Goal: Task Accomplishment & Management: Complete application form

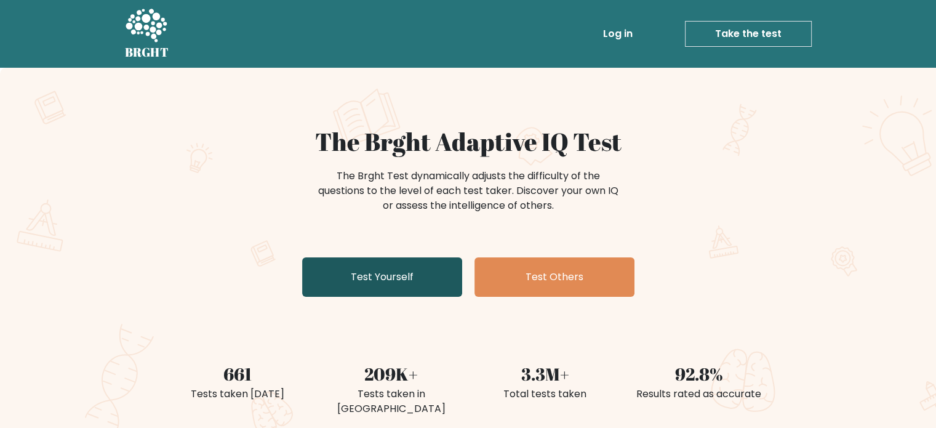
click at [409, 276] on link "Test Yourself" at bounding box center [382, 276] width 160 height 39
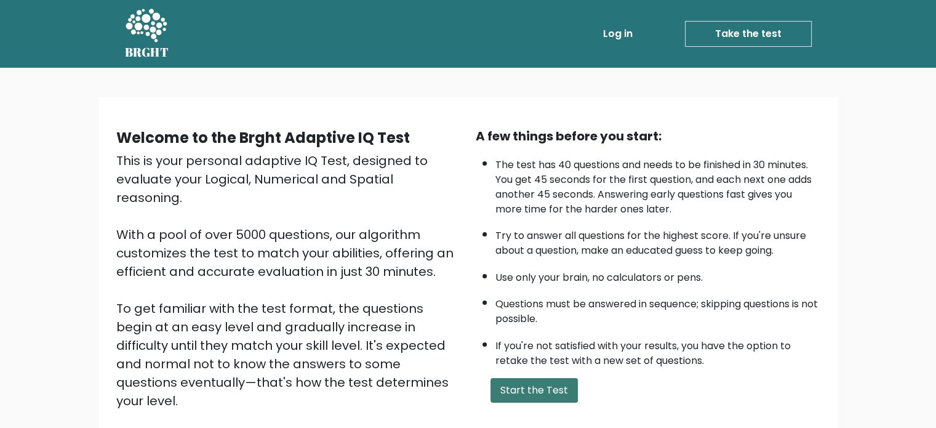
click at [518, 382] on button "Start the Test" at bounding box center [534, 390] width 87 height 25
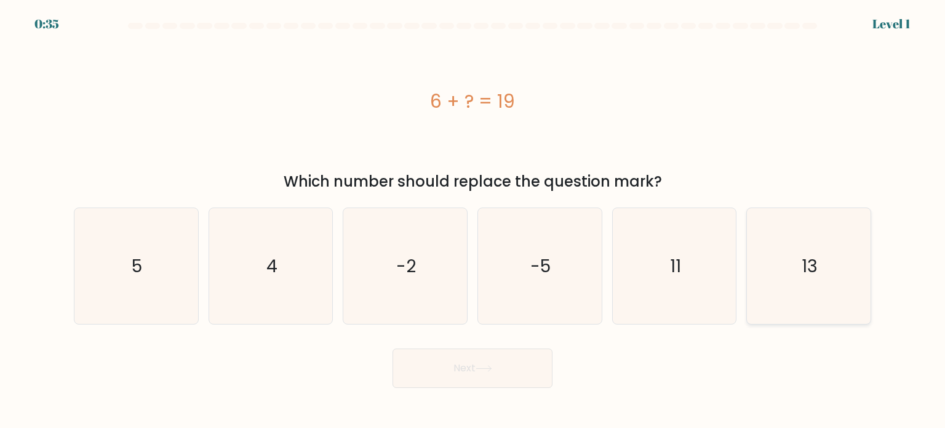
click at [799, 256] on icon "13" at bounding box center [809, 266] width 116 height 116
click at [473, 220] on input "f. 13" at bounding box center [473, 217] width 1 height 6
radio input "true"
click at [492, 367] on icon at bounding box center [484, 368] width 17 height 7
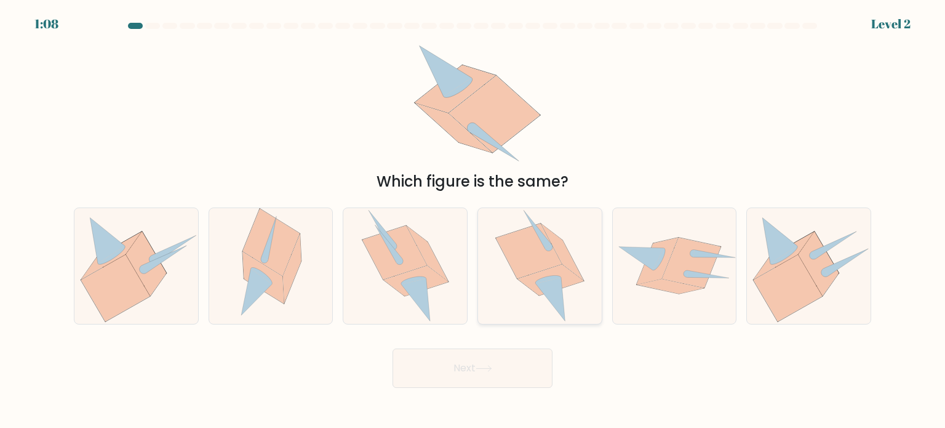
click at [533, 275] on icon at bounding box center [551, 279] width 66 height 31
click at [473, 220] on input "d." at bounding box center [473, 217] width 1 height 6
radio input "true"
click at [489, 366] on icon at bounding box center [484, 368] width 17 height 7
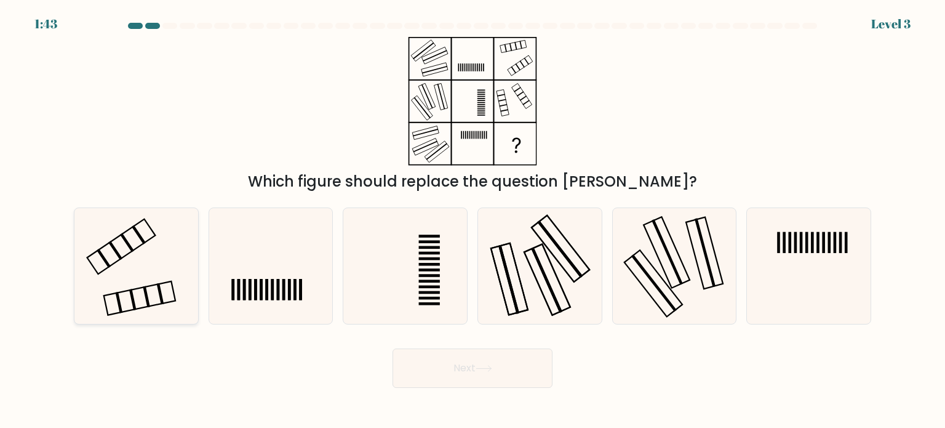
click at [151, 270] on icon at bounding box center [136, 266] width 116 height 116
click at [473, 220] on input "a." at bounding box center [473, 217] width 1 height 6
radio input "true"
click at [460, 361] on button "Next" at bounding box center [473, 367] width 160 height 39
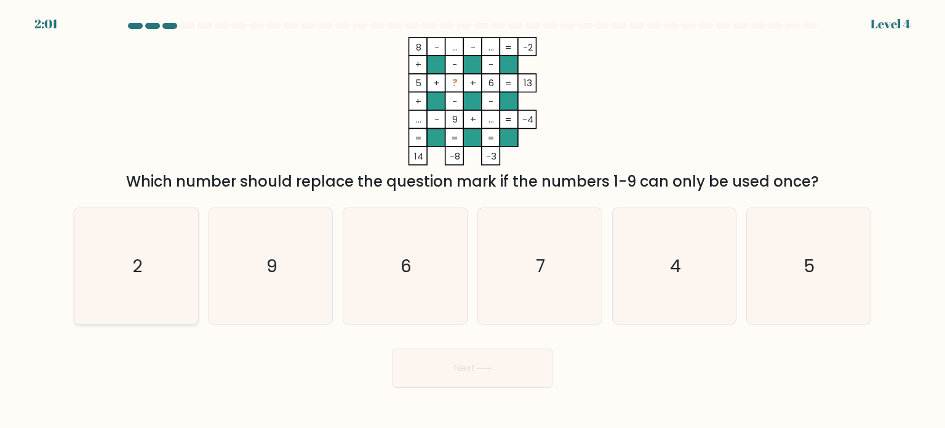
click at [169, 264] on icon "2" at bounding box center [136, 266] width 116 height 116
click at [473, 220] on input "a. 2" at bounding box center [473, 217] width 1 height 6
radio input "true"
click at [453, 368] on button "Next" at bounding box center [473, 367] width 160 height 39
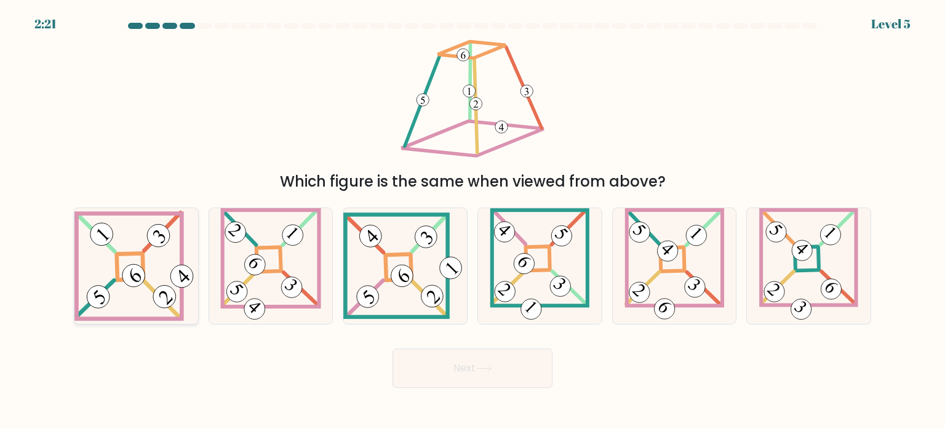
click at [131, 265] on 847 at bounding box center [134, 276] width 32 height 32
click at [473, 220] on input "a." at bounding box center [473, 217] width 1 height 6
radio input "true"
click at [487, 356] on button "Next" at bounding box center [473, 367] width 160 height 39
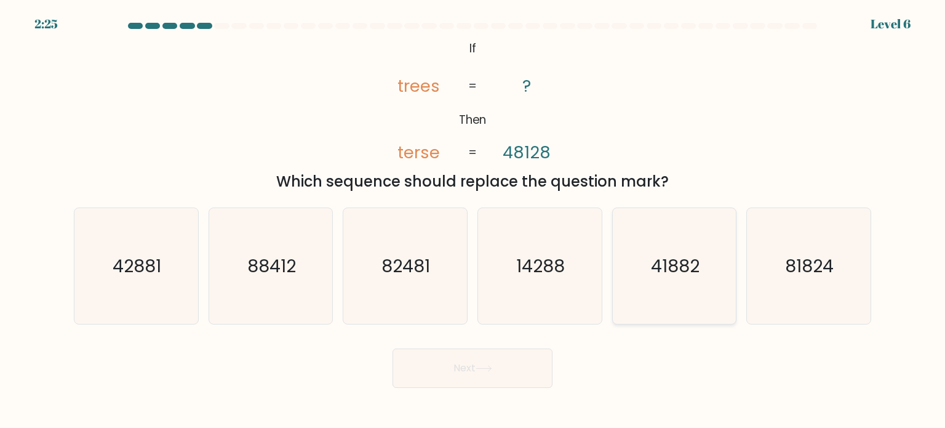
click at [689, 250] on icon "41882" at bounding box center [675, 266] width 116 height 116
click at [473, 220] on input "e. 41882" at bounding box center [473, 217] width 1 height 6
radio input "true"
click at [490, 369] on icon at bounding box center [484, 368] width 17 height 7
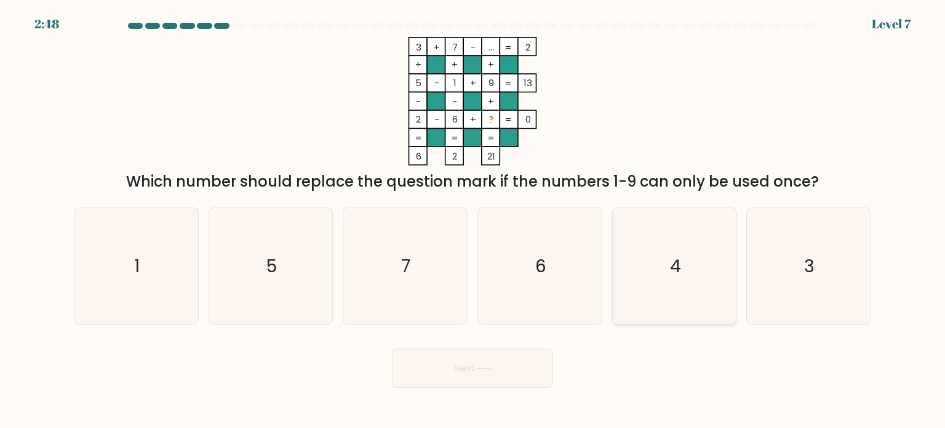
click at [662, 270] on icon "4" at bounding box center [675, 266] width 116 height 116
click at [473, 220] on input "e. 4" at bounding box center [473, 217] width 1 height 6
radio input "true"
click at [517, 366] on button "Next" at bounding box center [473, 367] width 160 height 39
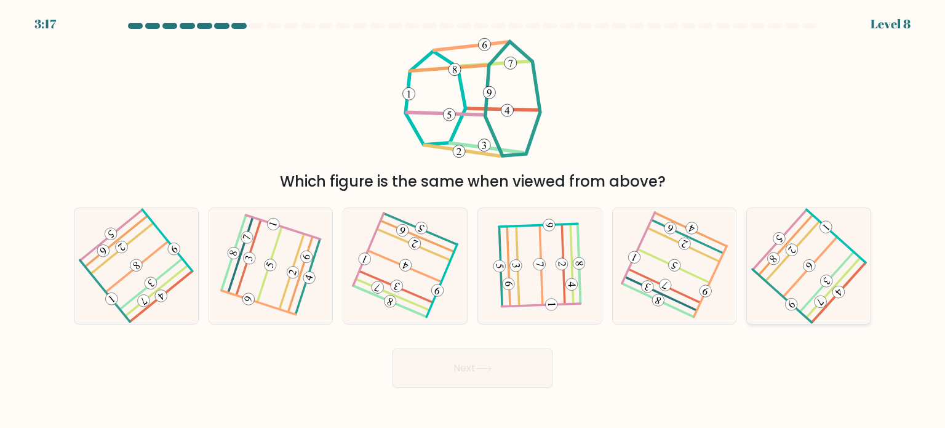
click at [843, 243] on 388 at bounding box center [836, 236] width 59 height 54
click at [473, 220] on input "f." at bounding box center [473, 217] width 1 height 6
radio input "true"
click at [513, 369] on button "Next" at bounding box center [473, 367] width 160 height 39
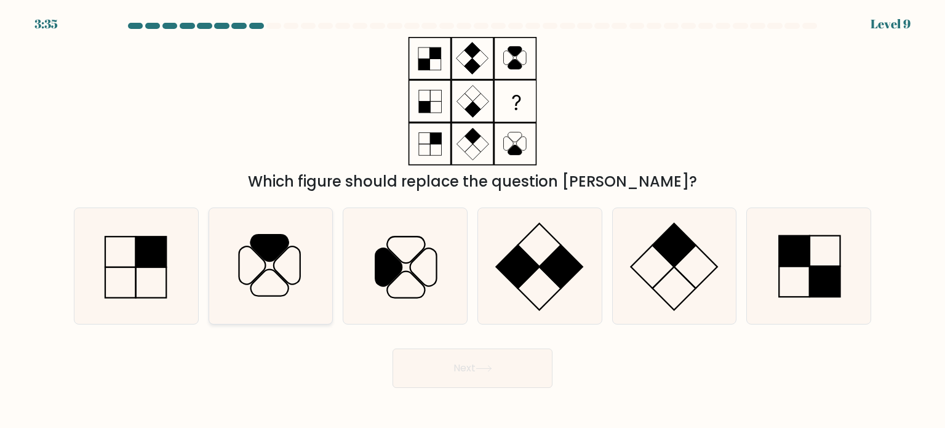
click at [279, 259] on icon at bounding box center [271, 266] width 116 height 116
click at [473, 220] on input "b." at bounding box center [473, 217] width 1 height 6
radio input "true"
click at [510, 371] on button "Next" at bounding box center [473, 367] width 160 height 39
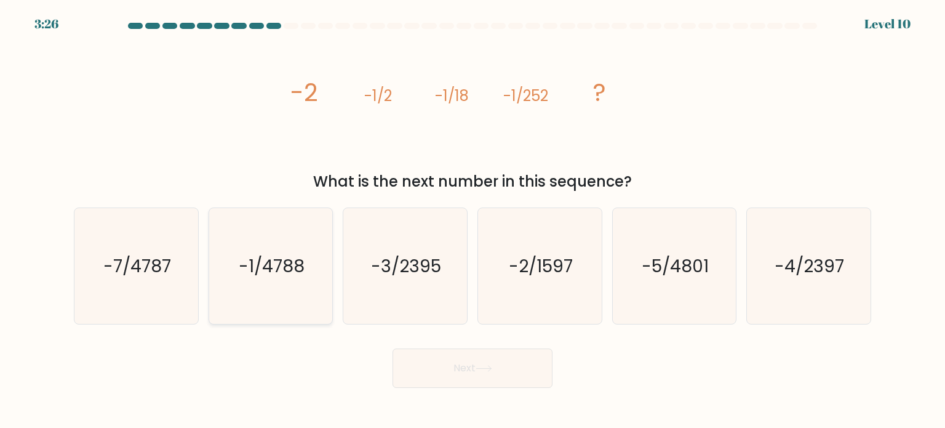
click at [256, 276] on text "-1/4788" at bounding box center [272, 265] width 66 height 25
click at [473, 220] on input "b. -1/4788" at bounding box center [473, 217] width 1 height 6
radio input "true"
click at [448, 364] on button "Next" at bounding box center [473, 367] width 160 height 39
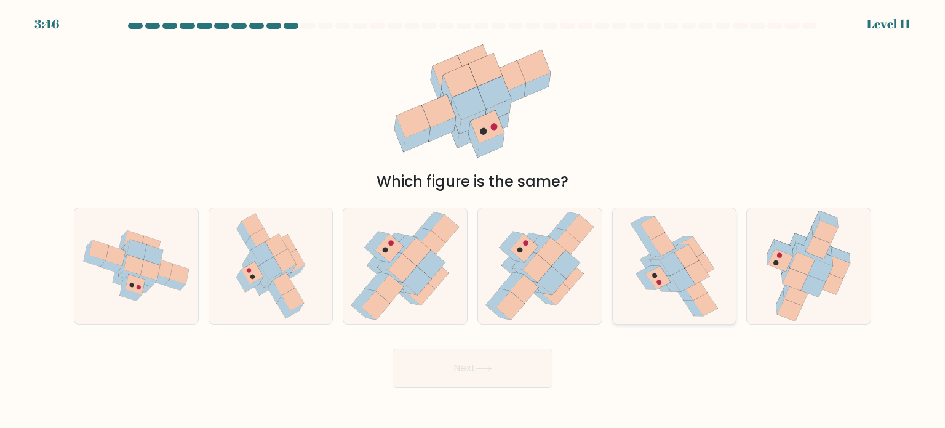
click at [656, 279] on icon at bounding box center [658, 277] width 25 height 23
click at [473, 220] on input "e." at bounding box center [473, 217] width 1 height 6
radio input "true"
click at [459, 374] on button "Next" at bounding box center [473, 367] width 160 height 39
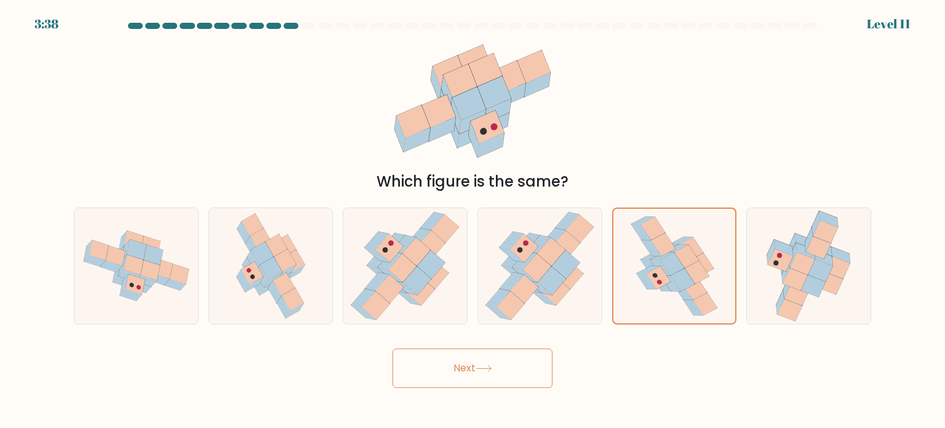
click at [459, 374] on button "Next" at bounding box center [473, 367] width 160 height 39
click at [480, 365] on icon at bounding box center [484, 368] width 17 height 7
click at [500, 376] on button "Next" at bounding box center [473, 367] width 160 height 39
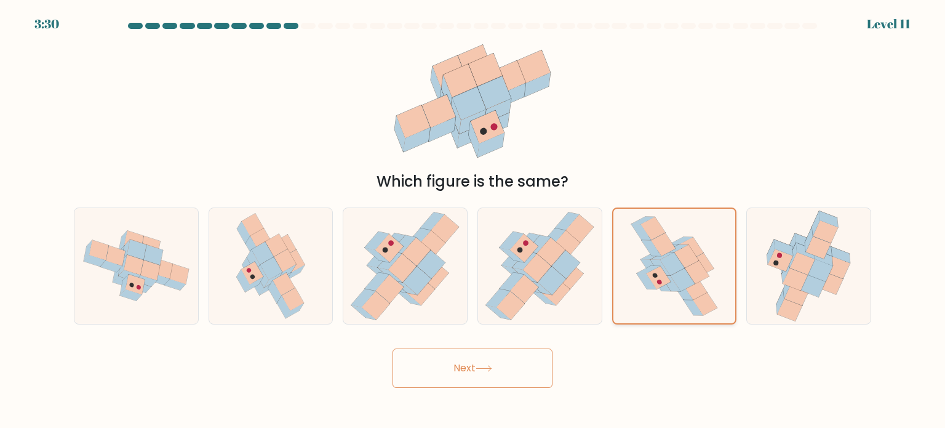
click at [652, 273] on icon at bounding box center [658, 277] width 25 height 23
click at [473, 220] on input "e." at bounding box center [473, 217] width 1 height 6
click at [568, 275] on icon at bounding box center [566, 264] width 28 height 28
click at [473, 220] on input "d." at bounding box center [473, 217] width 1 height 6
radio input "true"
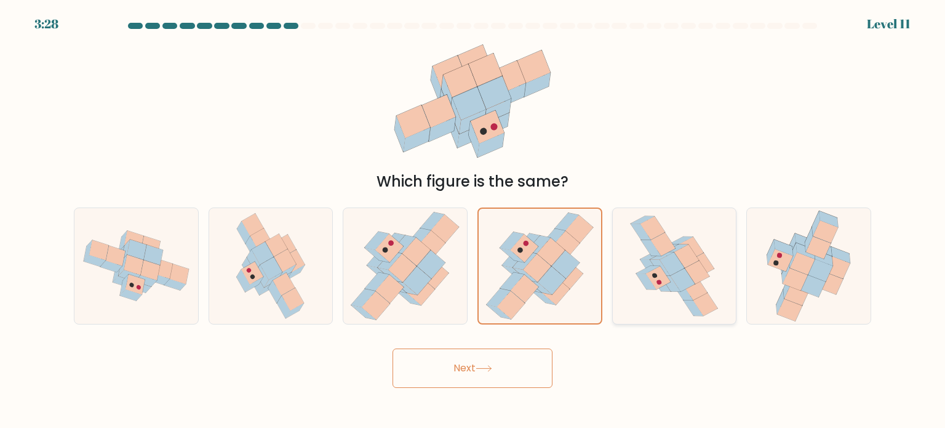
click at [643, 273] on icon at bounding box center [647, 269] width 23 height 7
click at [473, 220] on input "e." at bounding box center [473, 217] width 1 height 6
radio input "true"
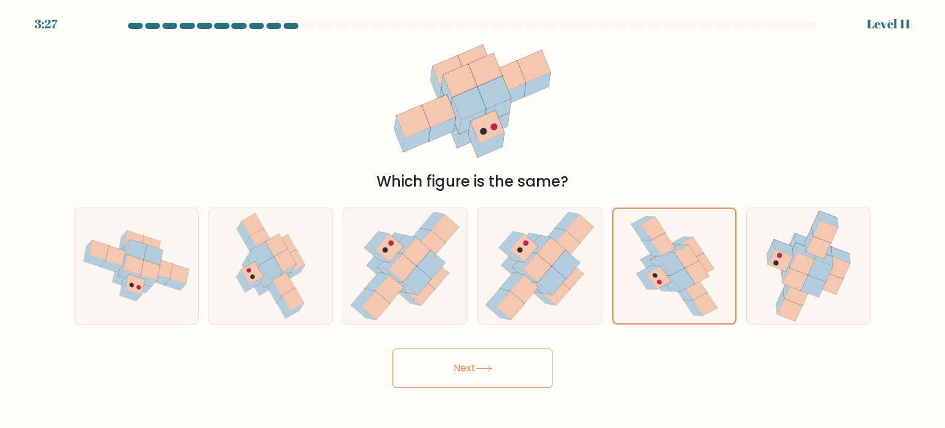
click at [510, 363] on button "Next" at bounding box center [473, 367] width 160 height 39
drag, startPoint x: 507, startPoint y: 358, endPoint x: 460, endPoint y: 370, distance: 48.2
click at [460, 370] on button "Next" at bounding box center [473, 367] width 160 height 39
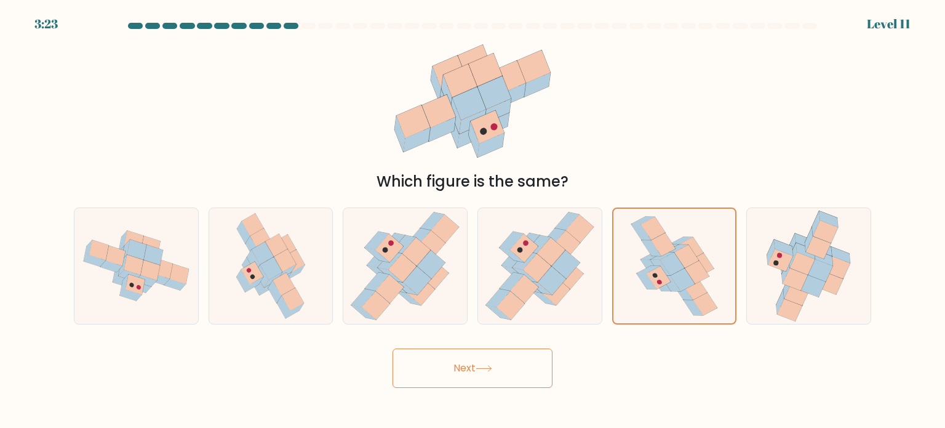
click at [460, 370] on button "Next" at bounding box center [473, 367] width 160 height 39
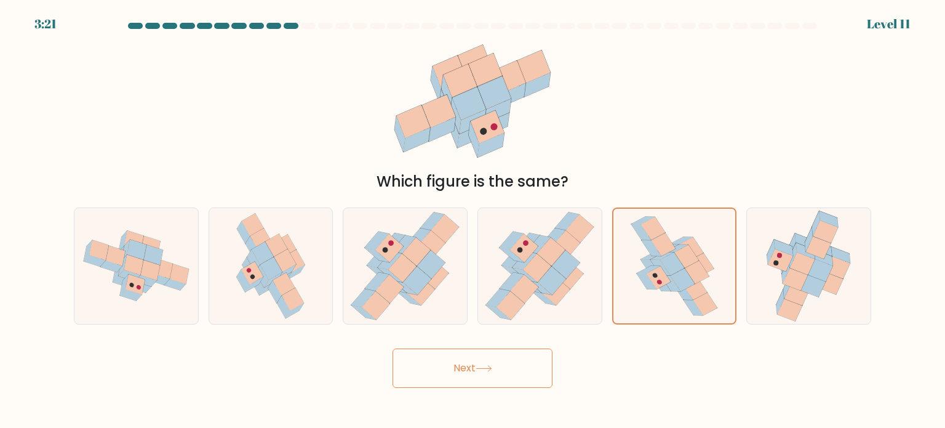
click at [518, 373] on button "Next" at bounding box center [473, 367] width 160 height 39
click at [492, 369] on icon at bounding box center [484, 368] width 17 height 7
click at [549, 267] on icon at bounding box center [537, 268] width 28 height 28
click at [473, 220] on input "d." at bounding box center [473, 217] width 1 height 6
radio input "true"
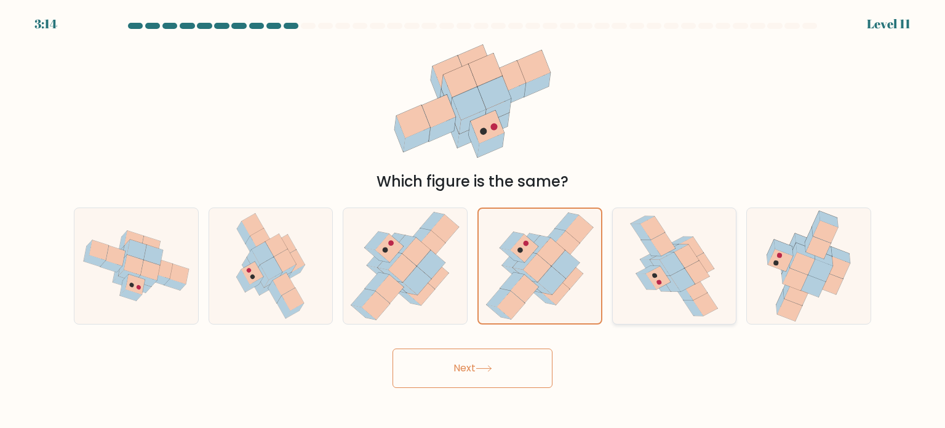
click at [654, 270] on icon at bounding box center [658, 277] width 25 height 23
click at [473, 220] on input "e." at bounding box center [473, 217] width 1 height 6
radio input "true"
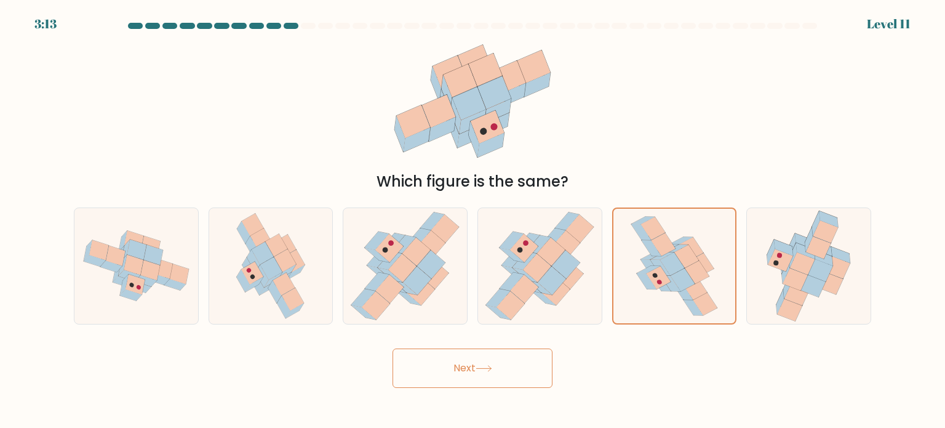
click at [495, 384] on button "Next" at bounding box center [473, 367] width 160 height 39
click at [488, 367] on icon at bounding box center [484, 368] width 17 height 7
drag, startPoint x: 488, startPoint y: 367, endPoint x: 443, endPoint y: 359, distance: 45.6
click at [443, 359] on button "Next" at bounding box center [473, 367] width 160 height 39
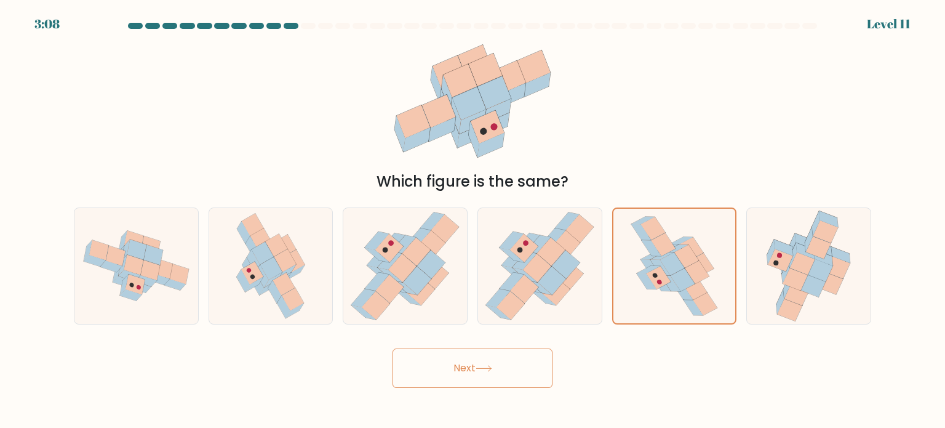
click at [443, 359] on button "Next" at bounding box center [473, 367] width 160 height 39
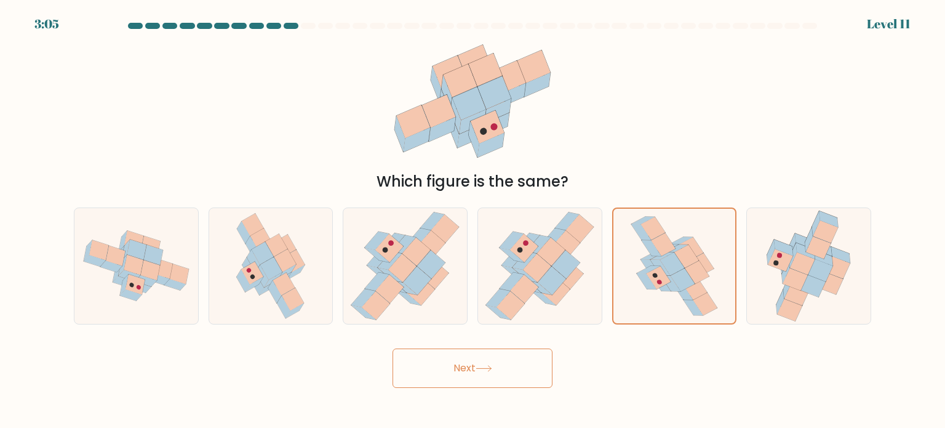
click at [443, 359] on button "Next" at bounding box center [473, 367] width 160 height 39
click at [465, 363] on button "Next" at bounding box center [473, 367] width 160 height 39
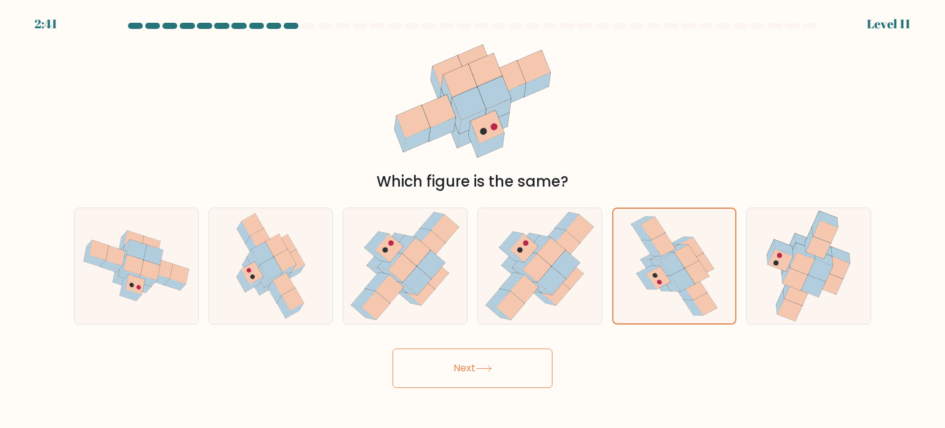
click at [452, 364] on button "Next" at bounding box center [473, 367] width 160 height 39
click at [454, 371] on button "Next" at bounding box center [473, 367] width 160 height 39
drag, startPoint x: 454, startPoint y: 371, endPoint x: 469, endPoint y: 364, distance: 16.2
click at [467, 364] on button "Next" at bounding box center [473, 367] width 160 height 39
click at [469, 363] on button "Next" at bounding box center [473, 367] width 160 height 39
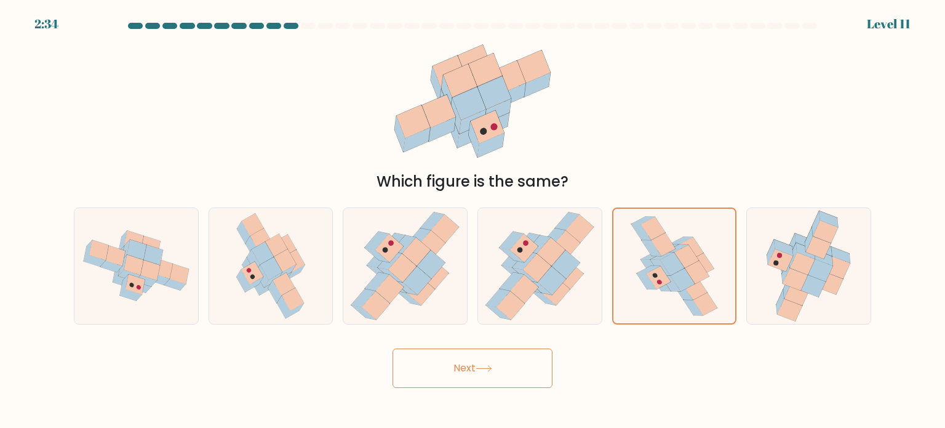
click at [469, 363] on button "Next" at bounding box center [473, 367] width 160 height 39
drag, startPoint x: 604, startPoint y: 373, endPoint x: 564, endPoint y: 334, distance: 56.1
click at [564, 334] on form at bounding box center [472, 205] width 945 height 365
click at [547, 300] on icon at bounding box center [544, 298] width 25 height 15
click at [473, 220] on input "d." at bounding box center [473, 217] width 1 height 6
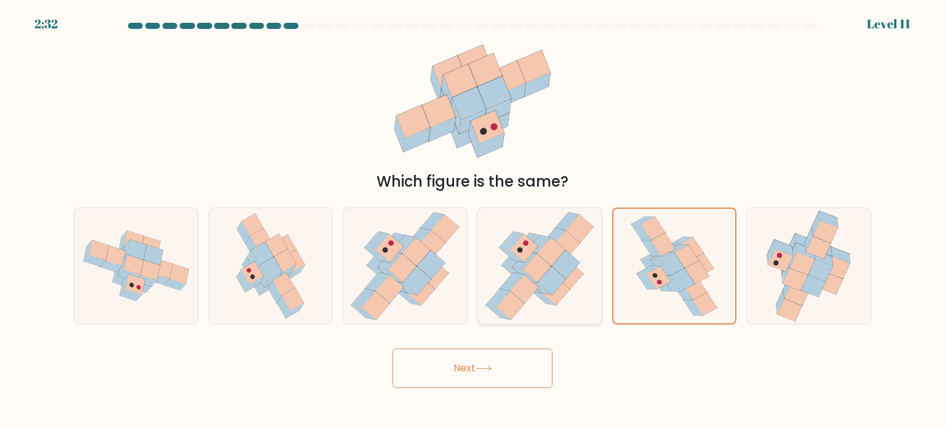
radio input "true"
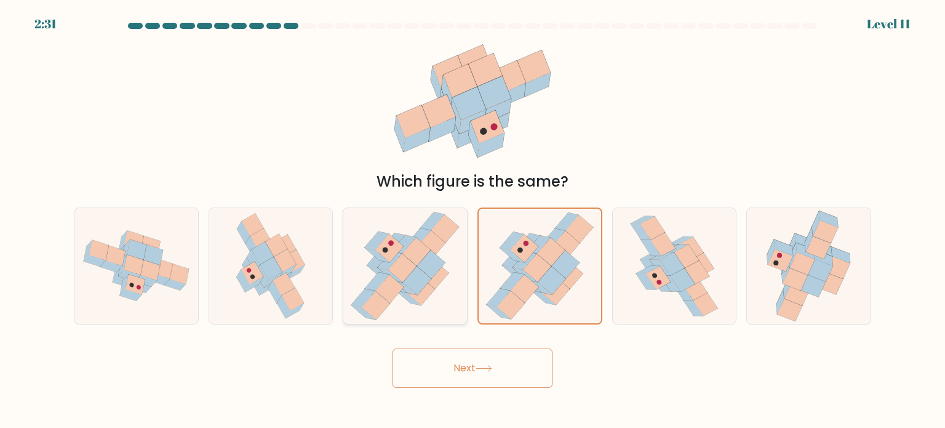
click at [399, 276] on icon at bounding box center [402, 268] width 28 height 28
click at [473, 220] on input "c." at bounding box center [473, 217] width 1 height 6
radio input "true"
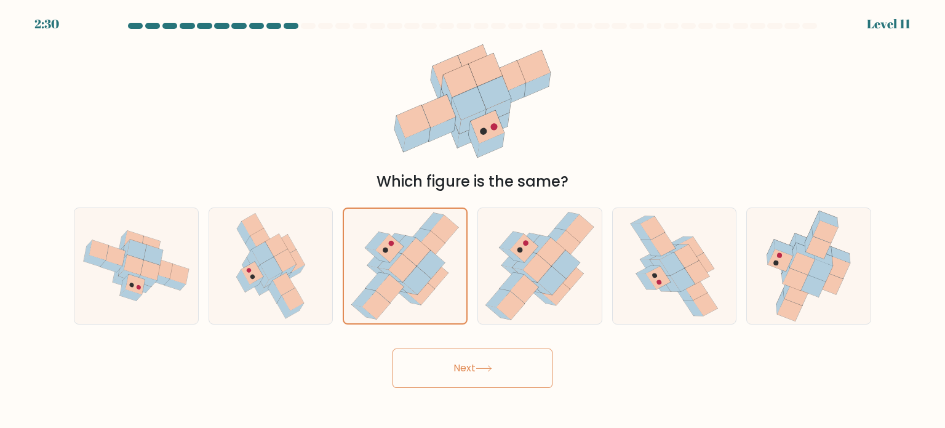
click at [443, 370] on button "Next" at bounding box center [473, 367] width 160 height 39
click at [679, 295] on icon at bounding box center [674, 266] width 92 height 116
click at [473, 220] on input "e." at bounding box center [473, 217] width 1 height 6
radio input "true"
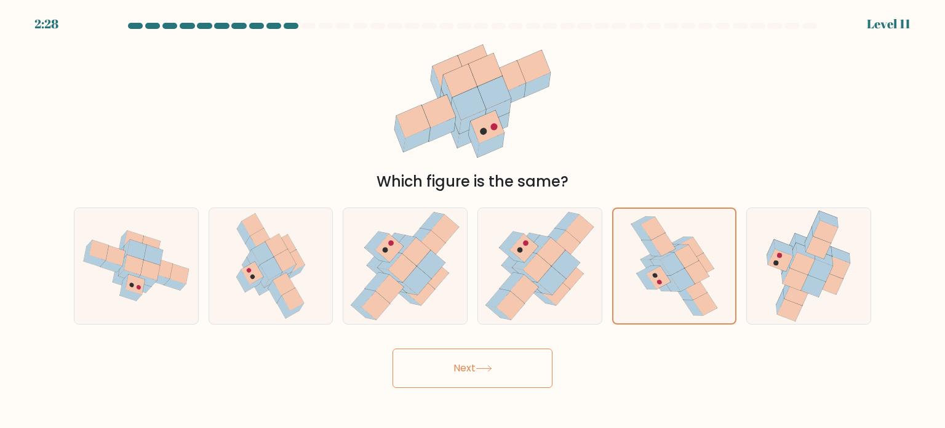
click at [467, 371] on button "Next" at bounding box center [473, 367] width 160 height 39
drag, startPoint x: 467, startPoint y: 371, endPoint x: 449, endPoint y: 373, distance: 18.0
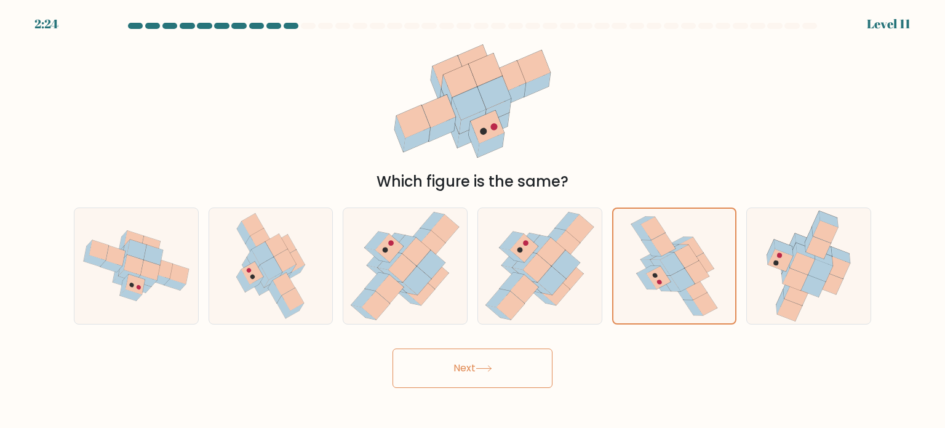
click at [449, 373] on button "Next" at bounding box center [473, 367] width 160 height 39
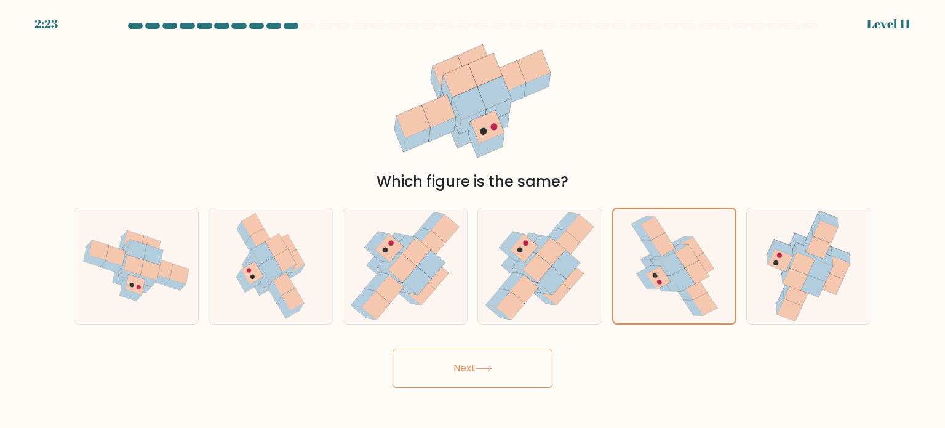
click at [449, 373] on button "Next" at bounding box center [473, 367] width 160 height 39
click at [689, 246] on icon at bounding box center [687, 255] width 25 height 23
click at [473, 220] on input "e." at bounding box center [473, 217] width 1 height 6
radio input "true"
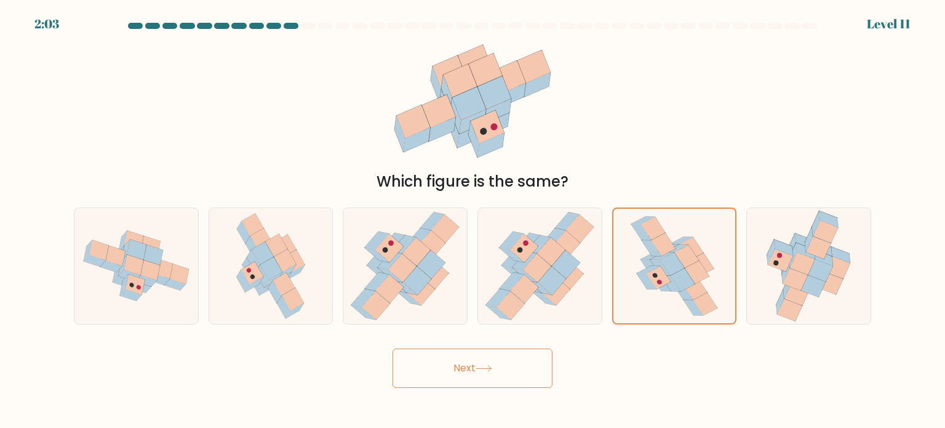
click at [473, 367] on button "Next" at bounding box center [473, 367] width 160 height 39
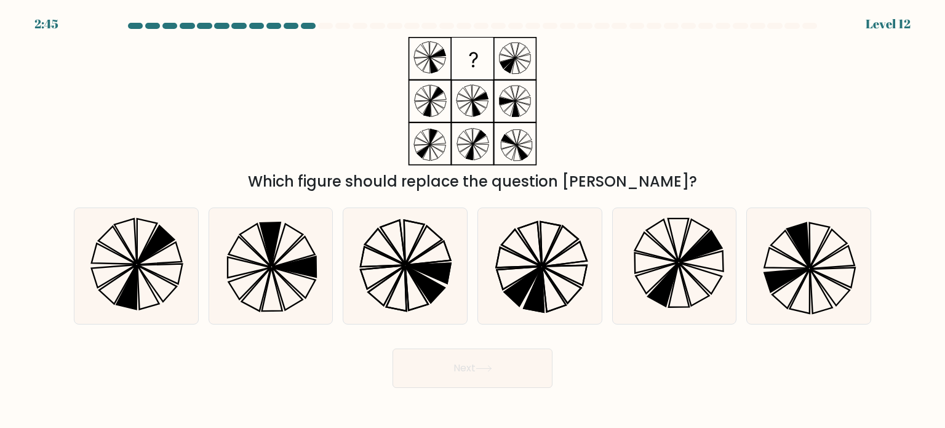
click at [468, 367] on button "Next" at bounding box center [473, 367] width 160 height 39
click at [426, 270] on icon at bounding box center [429, 273] width 45 height 20
click at [473, 220] on input "c." at bounding box center [473, 217] width 1 height 6
radio input "true"
click at [483, 364] on button "Next" at bounding box center [473, 367] width 160 height 39
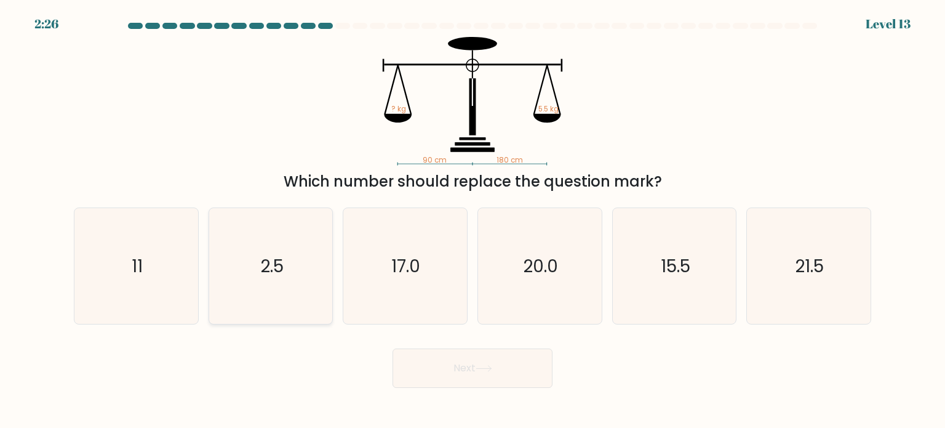
click at [279, 285] on icon "2.5" at bounding box center [271, 266] width 116 height 116
click at [473, 220] on input "b. 2.5" at bounding box center [473, 217] width 1 height 6
radio input "true"
click at [494, 372] on button "Next" at bounding box center [473, 367] width 160 height 39
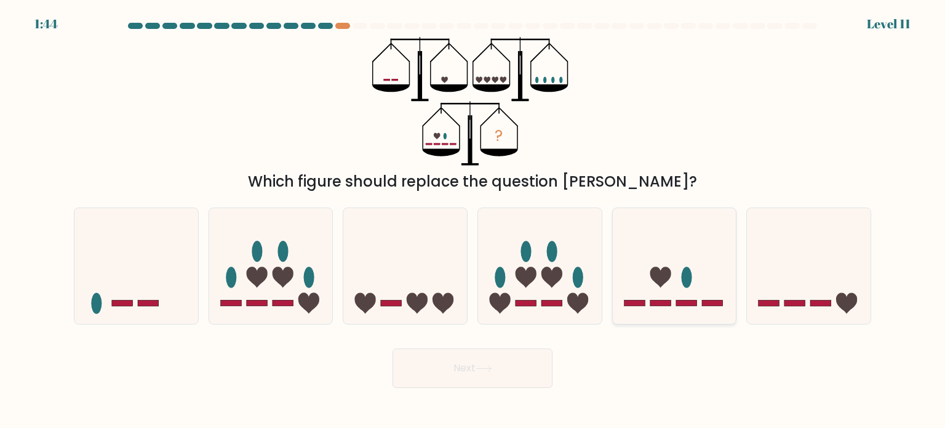
click at [663, 270] on icon at bounding box center [660, 277] width 21 height 21
click at [473, 220] on input "e." at bounding box center [473, 217] width 1 height 6
radio input "true"
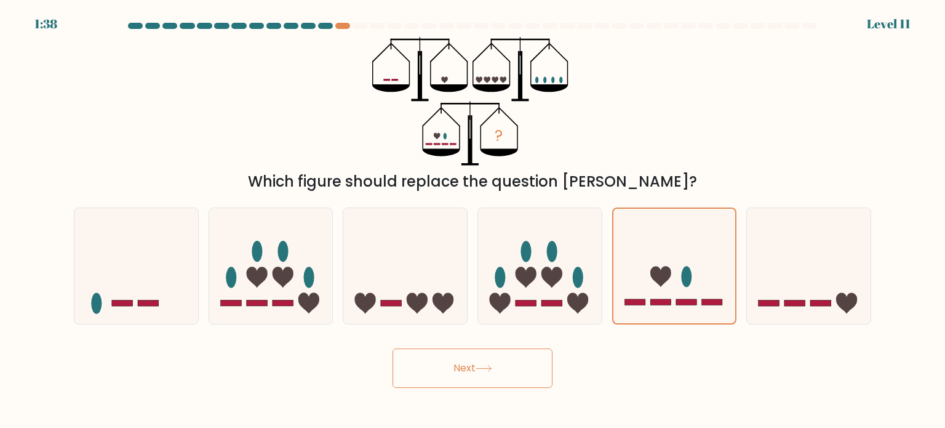
click at [491, 367] on icon at bounding box center [483, 369] width 15 height 6
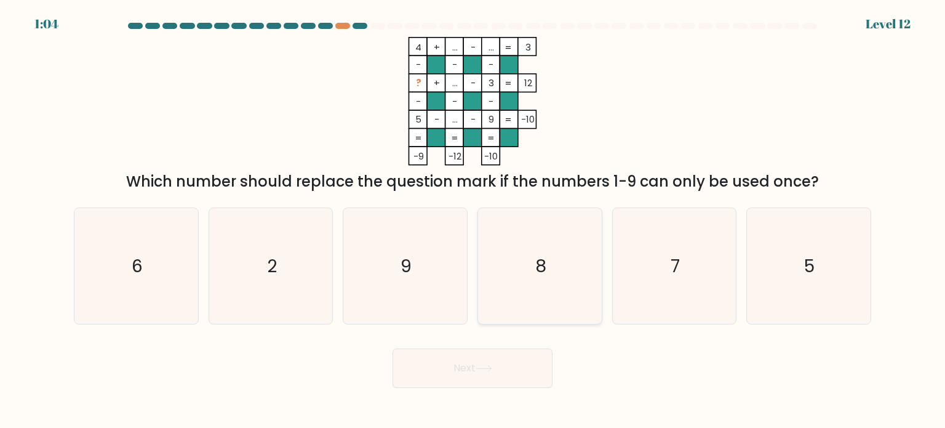
click at [566, 273] on icon "8" at bounding box center [540, 266] width 116 height 116
click at [473, 220] on input "d. 8" at bounding box center [473, 217] width 1 height 6
radio input "true"
click at [489, 361] on button "Next" at bounding box center [473, 367] width 160 height 39
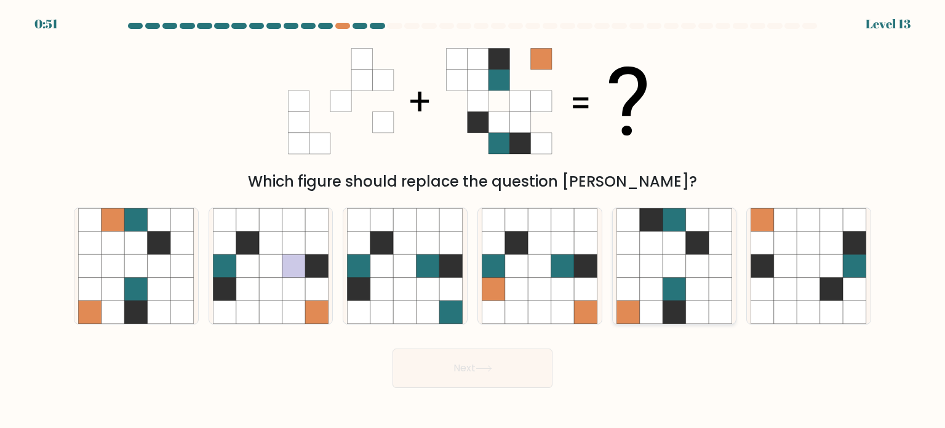
click at [659, 267] on icon at bounding box center [651, 265] width 23 height 23
click at [473, 220] on input "e." at bounding box center [473, 217] width 1 height 6
radio input "true"
click at [483, 372] on button "Next" at bounding box center [473, 367] width 160 height 39
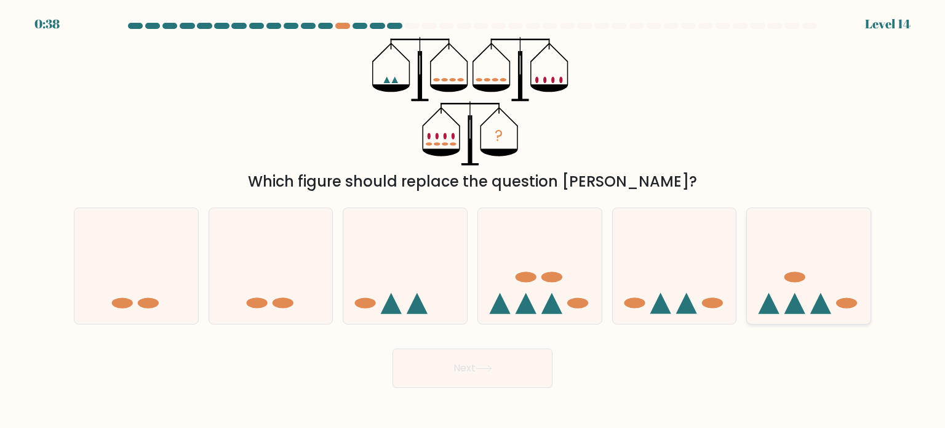
click at [806, 302] on icon at bounding box center [809, 266] width 124 height 102
click at [473, 220] on input "f." at bounding box center [473, 217] width 1 height 6
radio input "true"
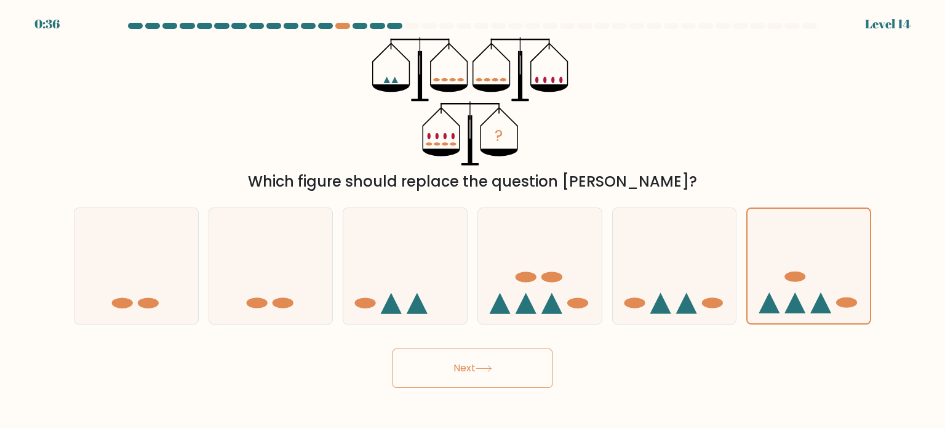
click at [465, 364] on button "Next" at bounding box center [473, 367] width 160 height 39
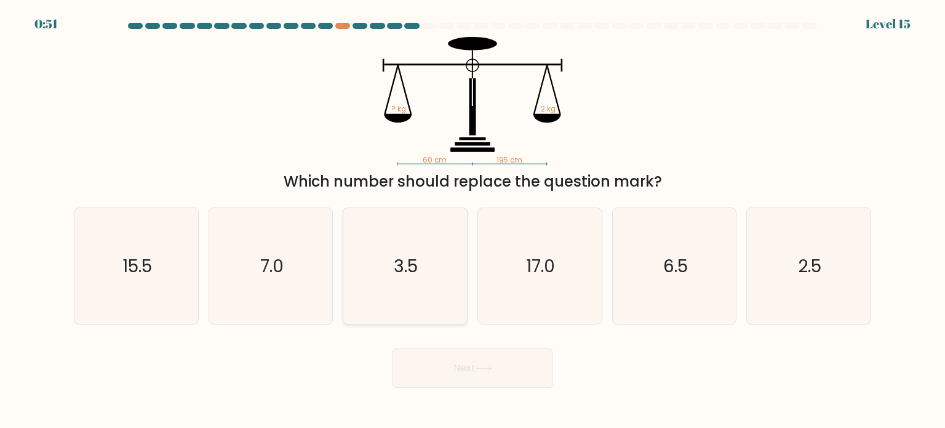
click at [425, 297] on icon "3.5" at bounding box center [405, 266] width 116 height 116
click at [473, 220] on input "c. 3.5" at bounding box center [473, 217] width 1 height 6
radio input "true"
click at [503, 364] on button "Next" at bounding box center [473, 367] width 160 height 39
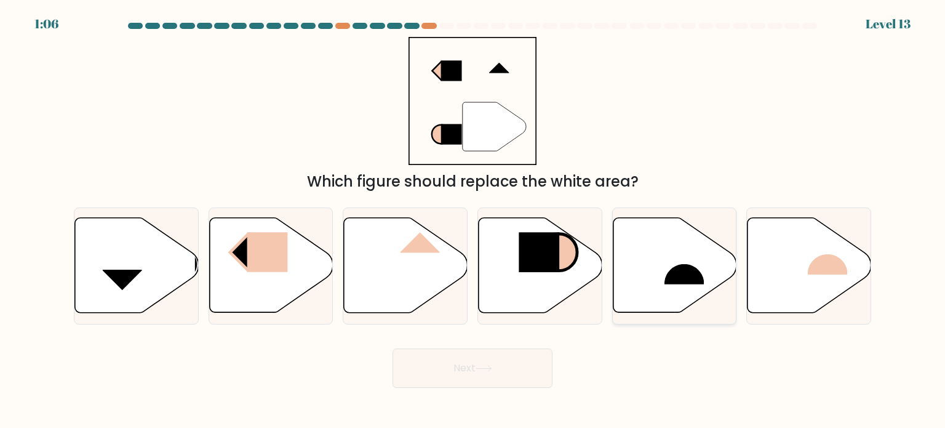
click at [657, 284] on icon at bounding box center [675, 265] width 124 height 95
click at [473, 220] on input "e." at bounding box center [473, 217] width 1 height 6
radio input "true"
click at [449, 375] on button "Next" at bounding box center [473, 367] width 160 height 39
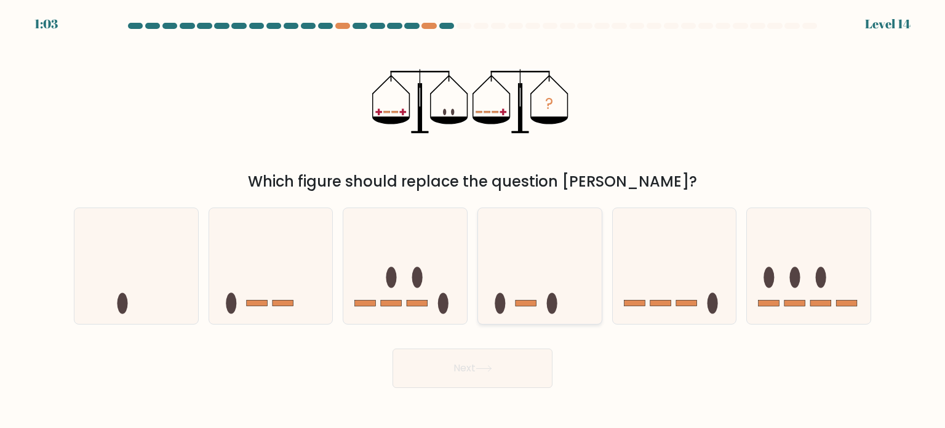
click at [521, 265] on icon at bounding box center [540, 266] width 124 height 102
click at [473, 220] on input "d." at bounding box center [473, 217] width 1 height 6
radio input "true"
click at [441, 366] on button "Next" at bounding box center [473, 367] width 160 height 39
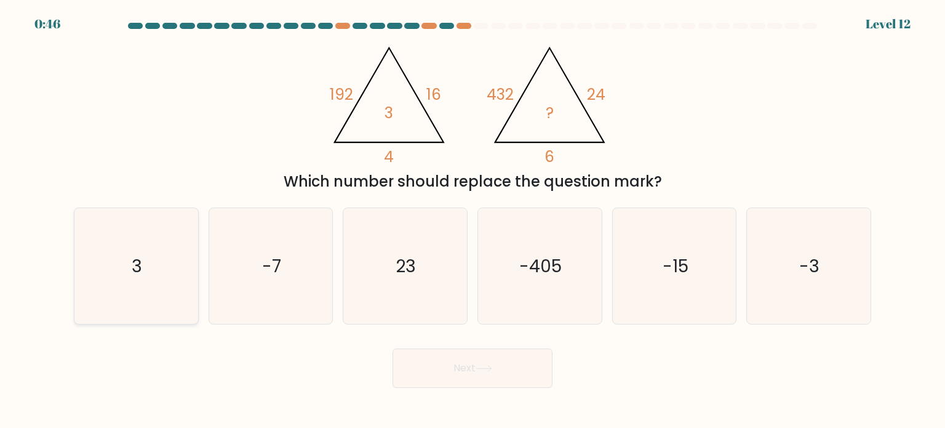
click at [167, 265] on icon "3" at bounding box center [136, 266] width 116 height 116
click at [473, 220] on input "a. 3" at bounding box center [473, 217] width 1 height 6
radio input "true"
click at [470, 372] on button "Next" at bounding box center [473, 367] width 160 height 39
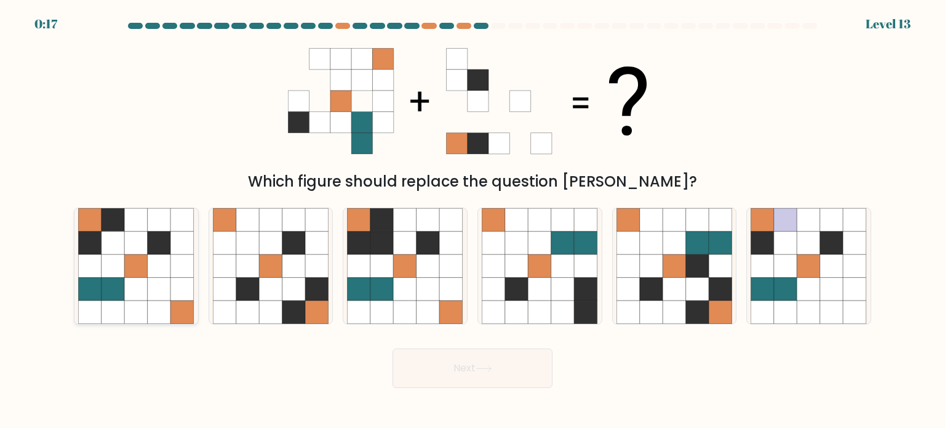
click at [126, 235] on icon at bounding box center [136, 242] width 23 height 23
click at [473, 220] on input "a." at bounding box center [473, 217] width 1 height 6
radio input "true"
click at [449, 373] on button "Next" at bounding box center [473, 367] width 160 height 39
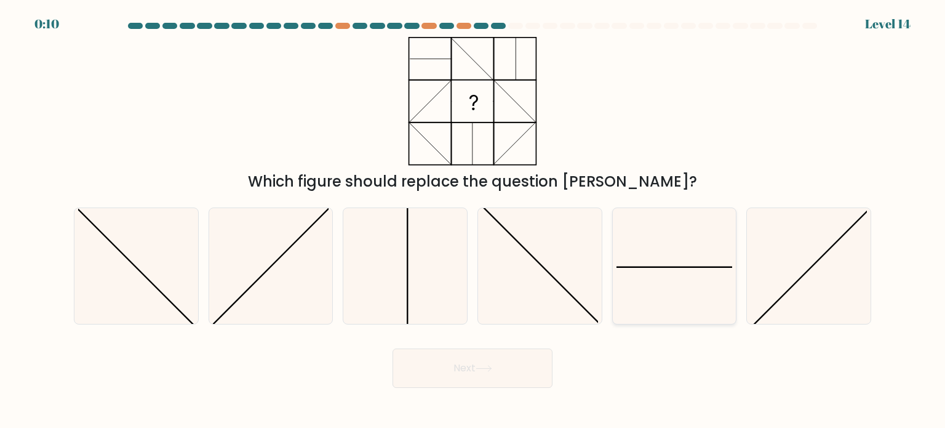
drag, startPoint x: 662, startPoint y: 242, endPoint x: 656, endPoint y: 252, distance: 11.6
click at [662, 243] on icon at bounding box center [675, 266] width 116 height 116
click at [473, 220] on input "e." at bounding box center [473, 217] width 1 height 6
radio input "true"
click at [487, 362] on button "Next" at bounding box center [473, 367] width 160 height 39
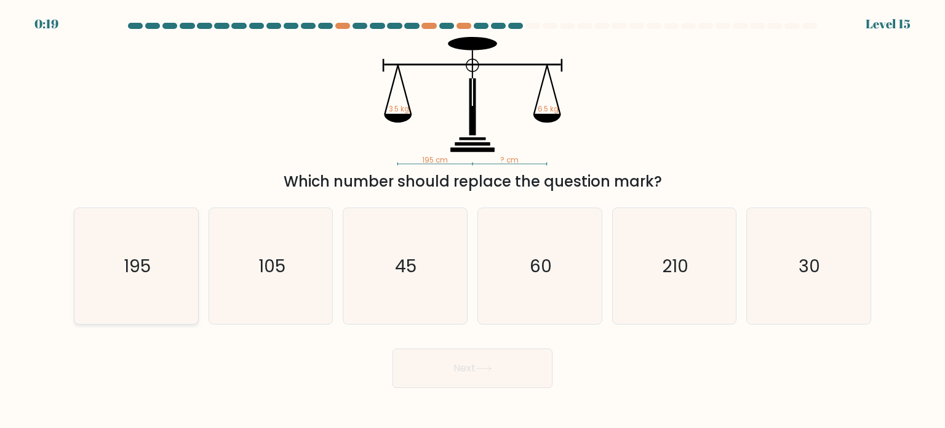
click at [162, 271] on icon "195" at bounding box center [136, 266] width 116 height 116
click at [473, 220] on input "a. 195" at bounding box center [473, 217] width 1 height 6
radio input "true"
click at [538, 379] on button "Next" at bounding box center [473, 367] width 160 height 39
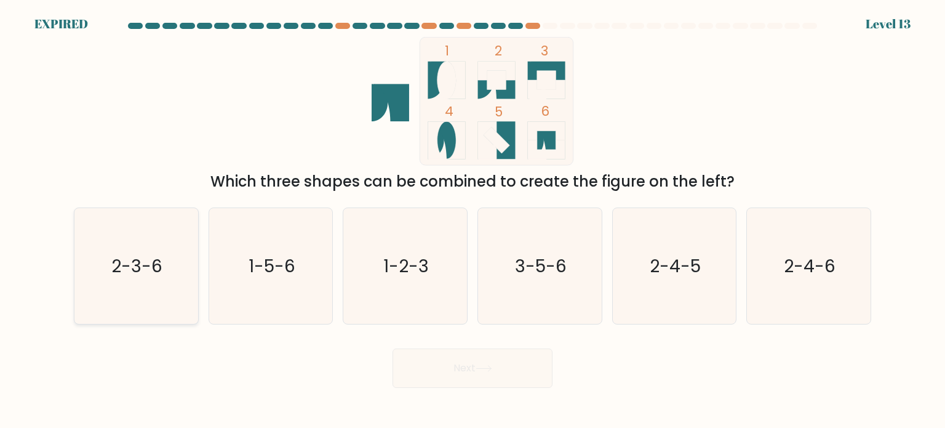
click at [150, 273] on text "2-3-6" at bounding box center [137, 265] width 51 height 25
click at [473, 220] on input "a. 2-3-6" at bounding box center [473, 217] width 1 height 6
radio input "true"
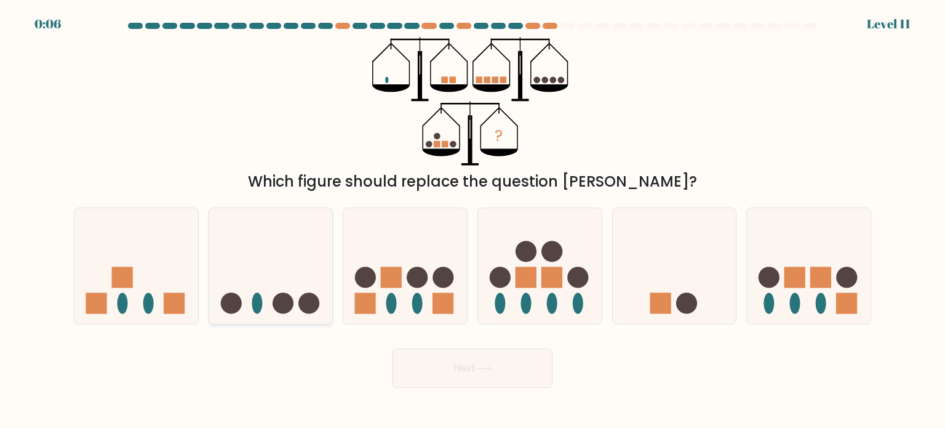
click at [281, 273] on icon at bounding box center [271, 266] width 124 height 102
click at [473, 220] on input "b." at bounding box center [473, 217] width 1 height 6
radio input "true"
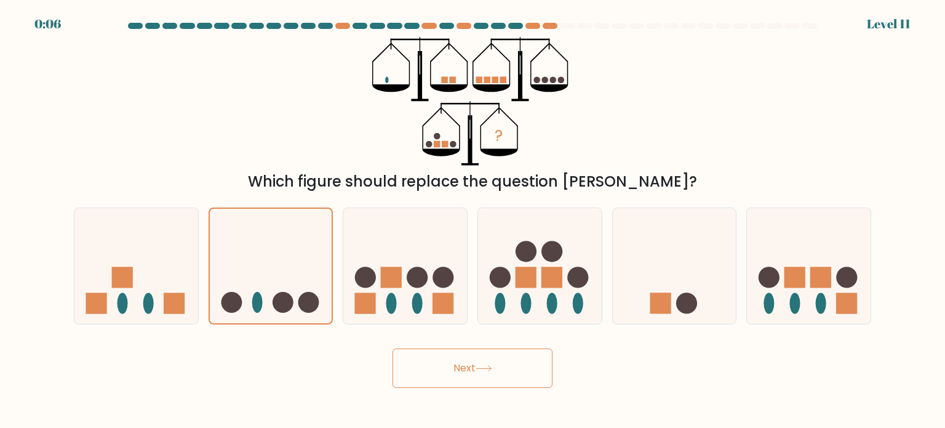
click at [471, 373] on button "Next" at bounding box center [473, 367] width 160 height 39
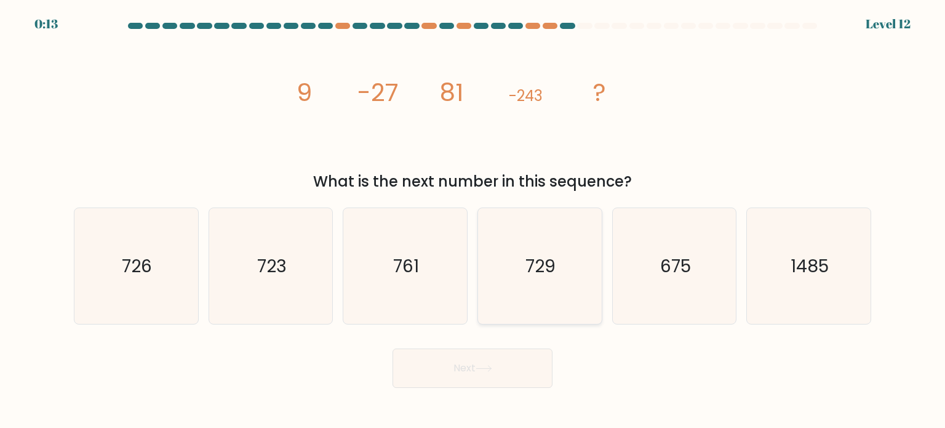
click at [538, 278] on icon "729" at bounding box center [540, 266] width 116 height 116
click at [473, 220] on input "d. 729" at bounding box center [473, 217] width 1 height 6
radio input "true"
click at [476, 368] on button "Next" at bounding box center [473, 367] width 160 height 39
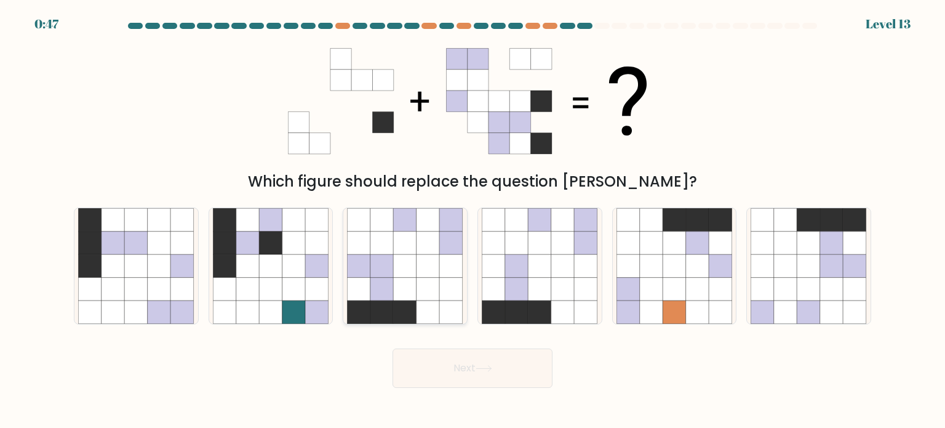
click at [408, 238] on icon at bounding box center [405, 242] width 23 height 23
click at [473, 220] on input "c." at bounding box center [473, 217] width 1 height 6
radio input "true"
click at [459, 368] on button "Next" at bounding box center [473, 367] width 160 height 39
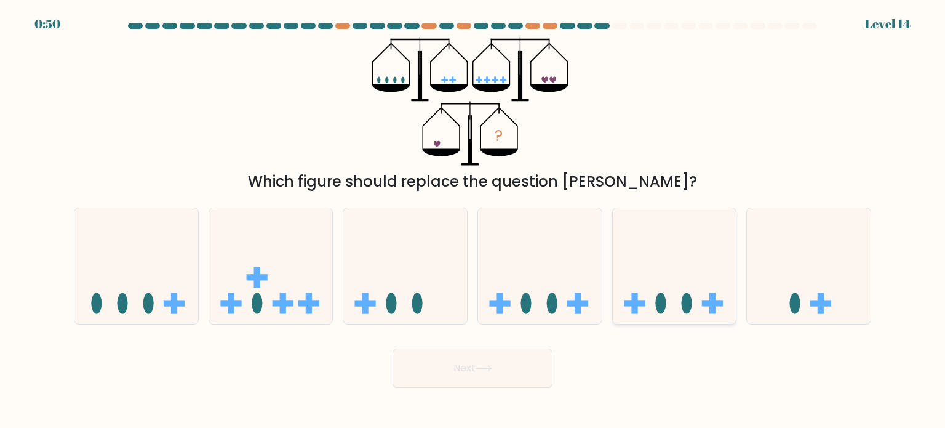
click at [691, 301] on ellipse at bounding box center [686, 302] width 10 height 21
click at [473, 220] on input "e." at bounding box center [473, 217] width 1 height 6
radio input "true"
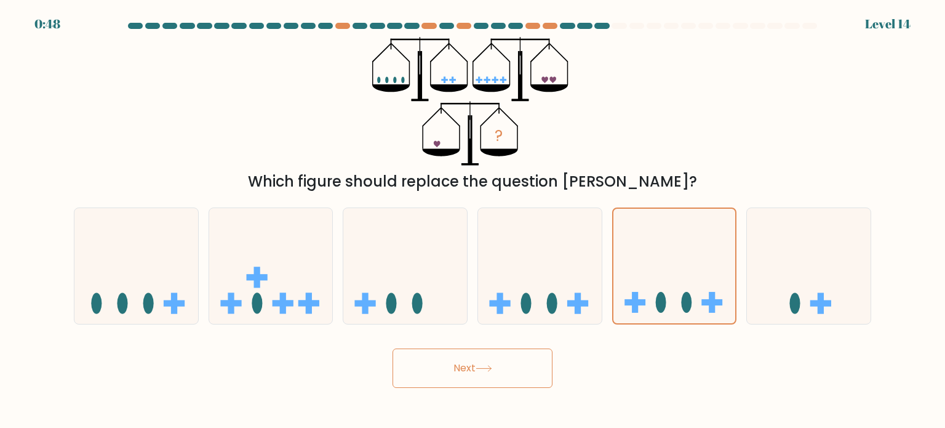
click at [482, 366] on icon at bounding box center [484, 368] width 17 height 7
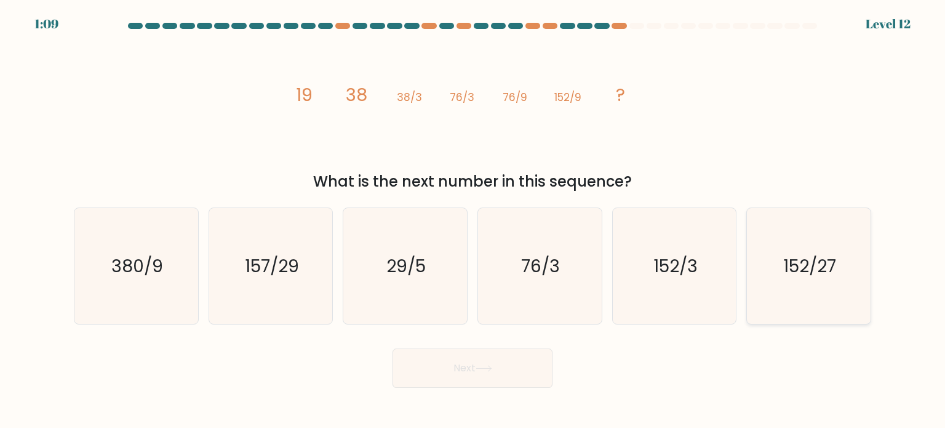
click at [812, 250] on icon "152/27" at bounding box center [809, 266] width 116 height 116
click at [473, 220] on input "f. 152/27" at bounding box center [473, 217] width 1 height 6
radio input "true"
click at [502, 376] on button "Next" at bounding box center [473, 367] width 160 height 39
click at [508, 367] on button "Next" at bounding box center [473, 367] width 160 height 39
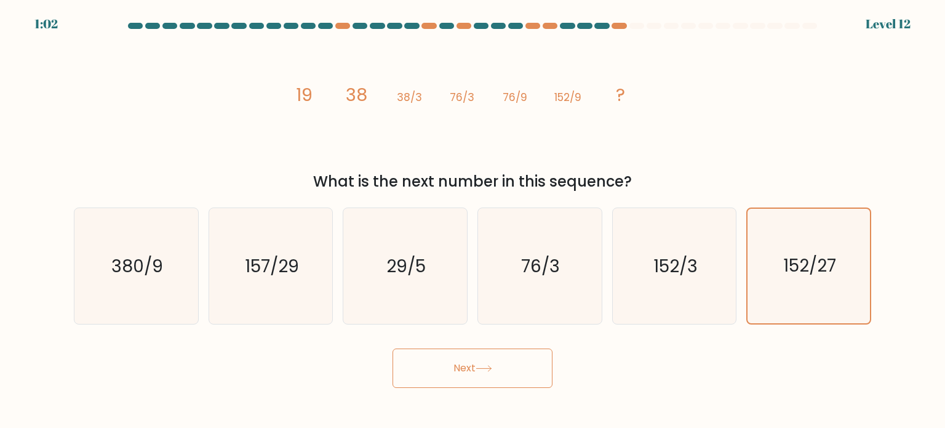
click at [849, 175] on div "What is the next number in this sequence?" at bounding box center [472, 181] width 783 height 22
click at [821, 230] on icon "152/27" at bounding box center [808, 266] width 114 height 114
click at [473, 220] on input "f. 152/27" at bounding box center [473, 217] width 1 height 6
click at [448, 374] on button "Next" at bounding box center [473, 367] width 160 height 39
click at [463, 366] on button "Next" at bounding box center [473, 367] width 160 height 39
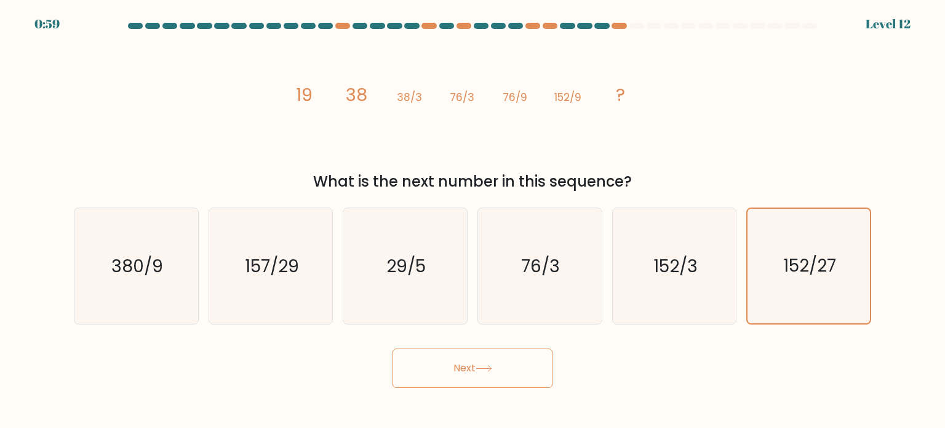
click at [503, 353] on button "Next" at bounding box center [473, 367] width 160 height 39
click at [700, 275] on icon "152/3" at bounding box center [675, 266] width 116 height 116
click at [473, 220] on input "e. 152/3" at bounding box center [473, 217] width 1 height 6
radio input "true"
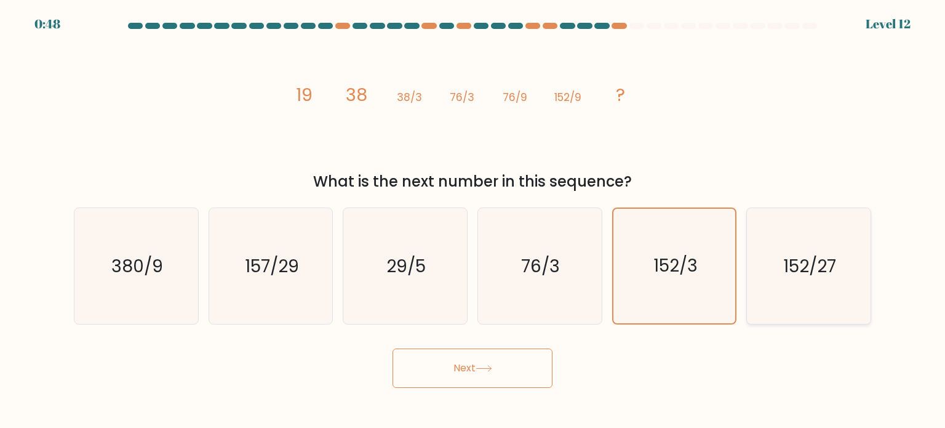
click at [779, 265] on icon "152/27" at bounding box center [809, 266] width 116 height 116
click at [473, 220] on input "f. 152/27" at bounding box center [473, 217] width 1 height 6
radio input "true"
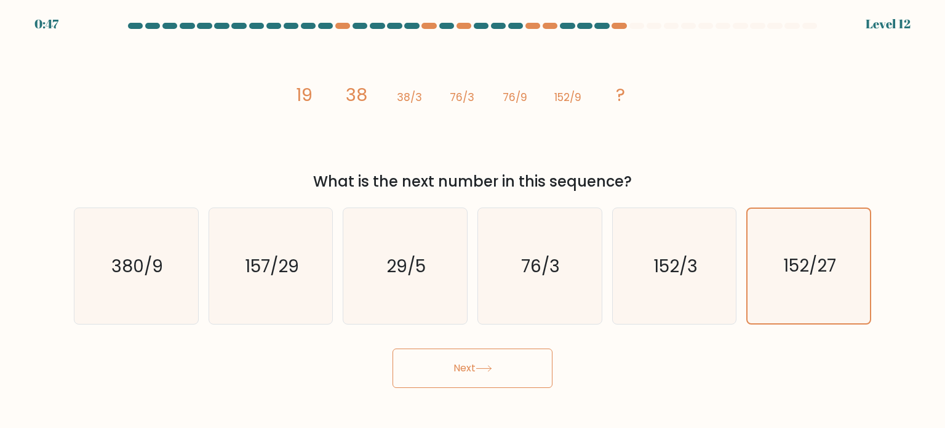
click at [445, 369] on button "Next" at bounding box center [473, 367] width 160 height 39
click at [461, 363] on button "Next" at bounding box center [473, 367] width 160 height 39
click at [462, 362] on button "Next" at bounding box center [473, 367] width 160 height 39
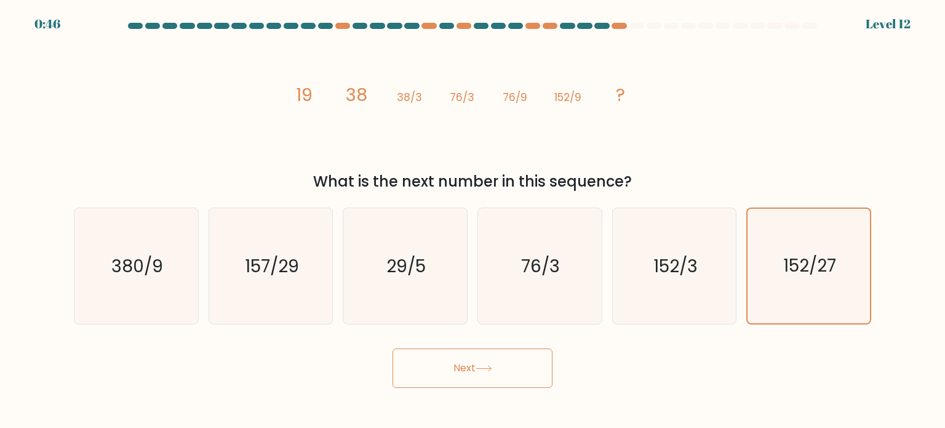
click at [462, 362] on button "Next" at bounding box center [473, 367] width 160 height 39
click at [681, 281] on icon "152/3" at bounding box center [675, 266] width 116 height 116
click at [473, 220] on input "e. 152/3" at bounding box center [473, 217] width 1 height 6
radio input "true"
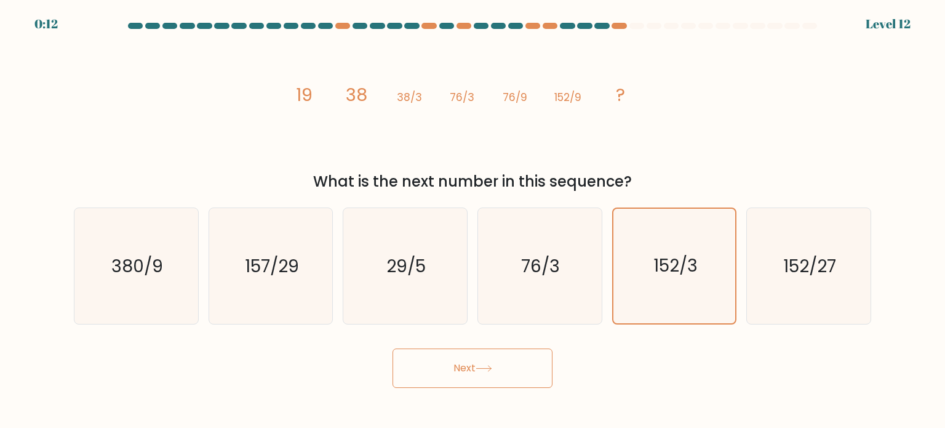
click at [477, 377] on button "Next" at bounding box center [473, 367] width 160 height 39
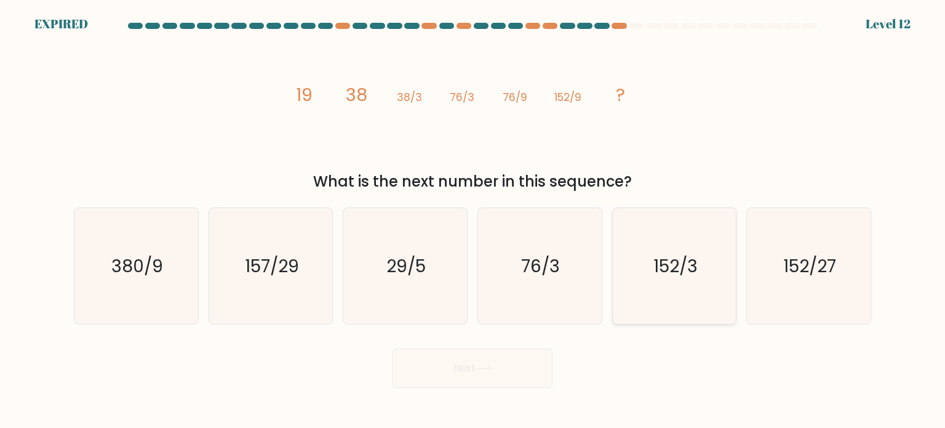
click at [673, 257] on text "152/3" at bounding box center [676, 265] width 44 height 25
click at [473, 220] on input "e. 152/3" at bounding box center [473, 217] width 1 height 6
radio input "true"
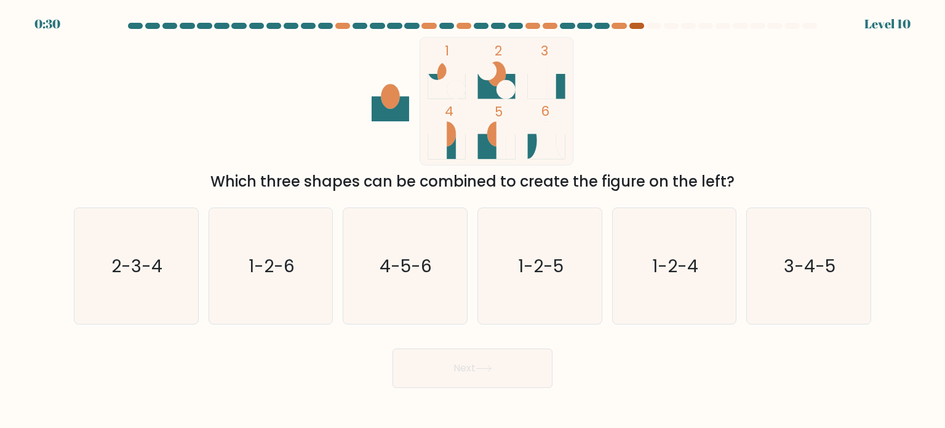
click at [641, 23] on div at bounding box center [637, 26] width 15 height 6
click at [635, 25] on div at bounding box center [637, 26] width 15 height 6
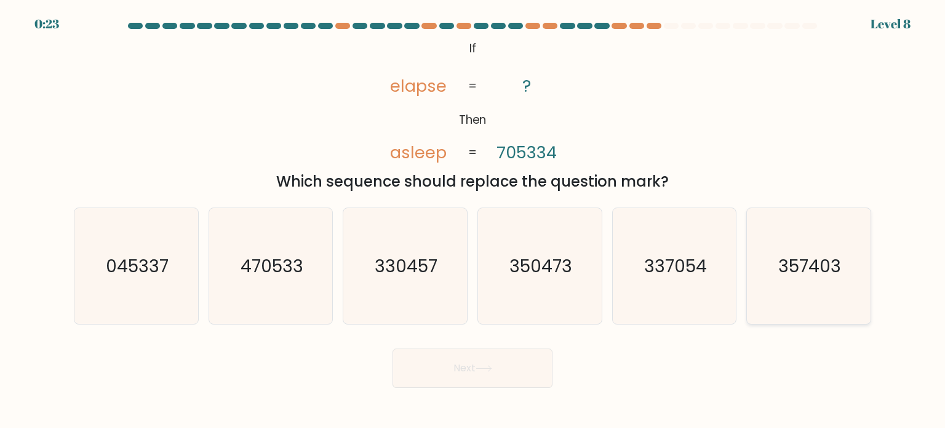
click at [810, 257] on text "357403" at bounding box center [810, 265] width 63 height 25
click at [473, 220] on input "f. 357403" at bounding box center [473, 217] width 1 height 6
radio input "true"
click at [475, 366] on button "Next" at bounding box center [473, 367] width 160 height 39
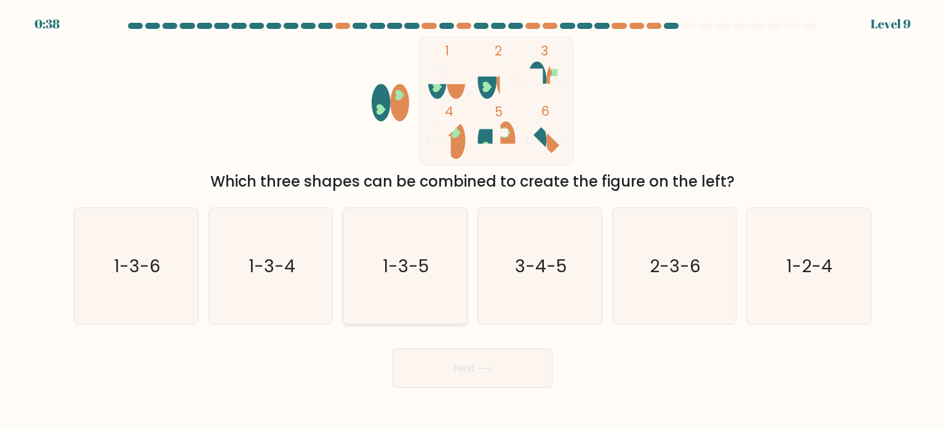
click at [423, 259] on text "1-3-5" at bounding box center [406, 265] width 46 height 25
click at [473, 220] on input "c. 1-3-5" at bounding box center [473, 217] width 1 height 6
radio input "true"
click at [465, 361] on button "Next" at bounding box center [473, 367] width 160 height 39
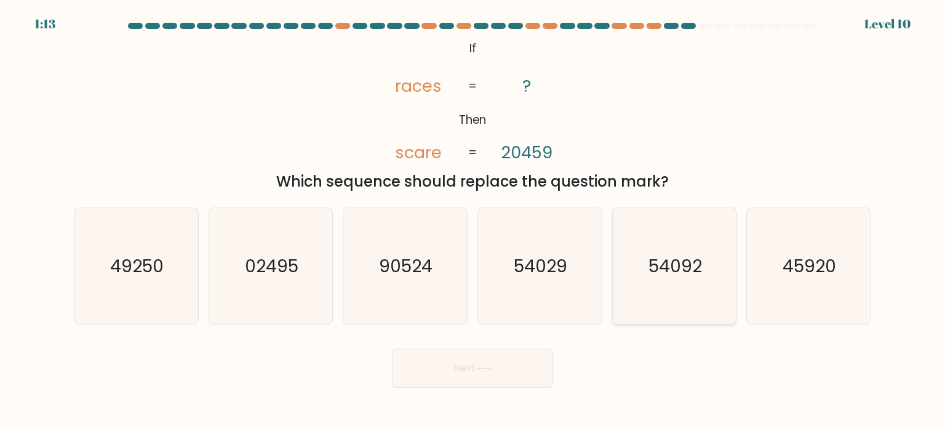
click at [678, 263] on text "54092" at bounding box center [676, 265] width 54 height 25
click at [473, 220] on input "e. 54092" at bounding box center [473, 217] width 1 height 6
radio input "true"
click at [459, 375] on button "Next" at bounding box center [473, 367] width 160 height 39
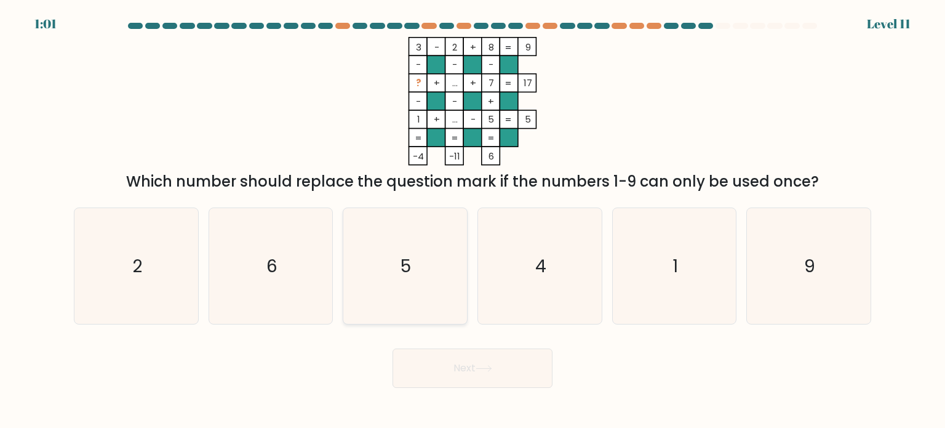
click at [411, 283] on icon "5" at bounding box center [405, 266] width 116 height 116
click at [473, 220] on input "c. 5" at bounding box center [473, 217] width 1 height 6
radio input "true"
click at [464, 367] on button "Next" at bounding box center [473, 367] width 160 height 39
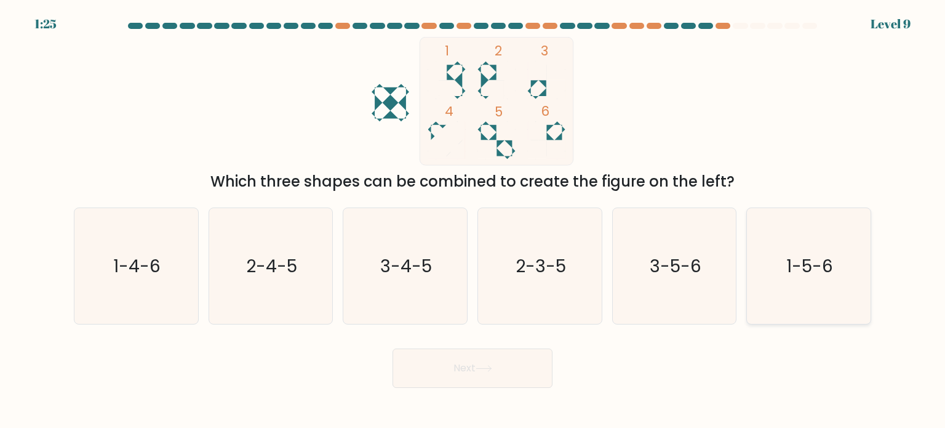
click at [802, 277] on text "1-5-6" at bounding box center [810, 265] width 47 height 25
click at [473, 220] on input "f. 1-5-6" at bounding box center [473, 217] width 1 height 6
radio input "true"
click at [513, 364] on button "Next" at bounding box center [473, 367] width 160 height 39
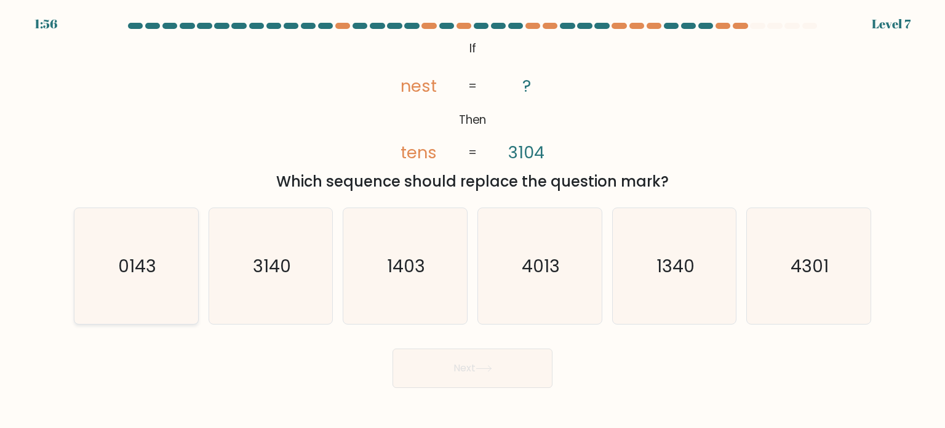
click at [123, 289] on icon "0143" at bounding box center [136, 266] width 116 height 116
click at [473, 220] on input "a. 0143" at bounding box center [473, 217] width 1 height 6
radio input "true"
click at [454, 369] on button "Next" at bounding box center [473, 367] width 160 height 39
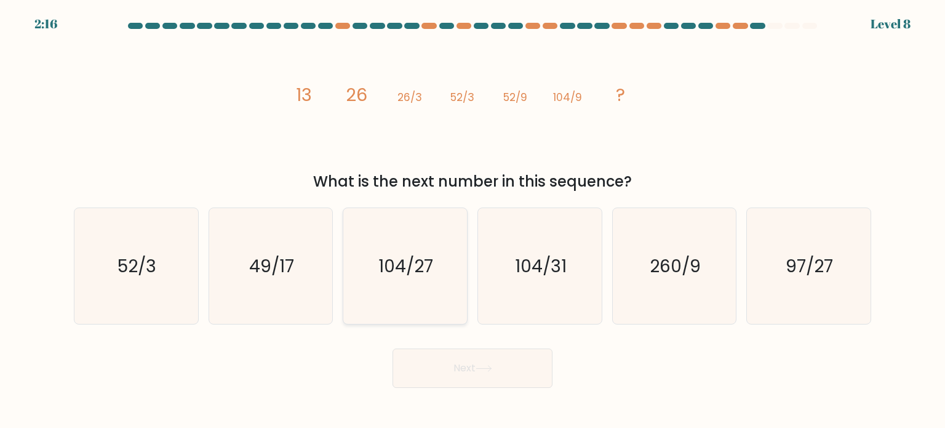
click at [423, 273] on text "104/27" at bounding box center [406, 265] width 55 height 25
click at [473, 220] on input "c. 104/27" at bounding box center [473, 217] width 1 height 6
radio input "true"
click at [468, 367] on button "Next" at bounding box center [473, 367] width 160 height 39
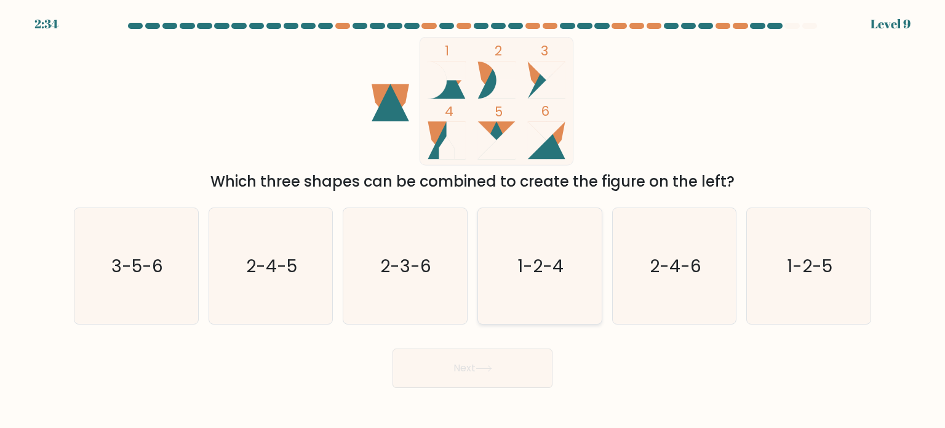
click at [526, 265] on text "1-2-4" at bounding box center [541, 265] width 46 height 25
click at [473, 220] on input "d. 1-2-4" at bounding box center [473, 217] width 1 height 6
radio input "true"
click at [485, 370] on icon at bounding box center [484, 368] width 17 height 7
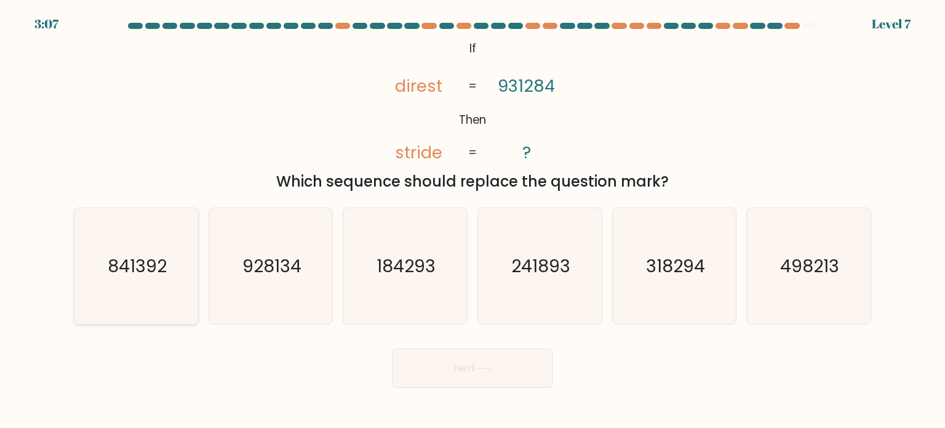
drag, startPoint x: 164, startPoint y: 265, endPoint x: 172, endPoint y: 270, distance: 9.4
click at [165, 265] on text "841392" at bounding box center [137, 265] width 59 height 25
click at [473, 220] on input "a. 841392" at bounding box center [473, 217] width 1 height 6
radio input "true"
click at [436, 374] on button "Next" at bounding box center [473, 367] width 160 height 39
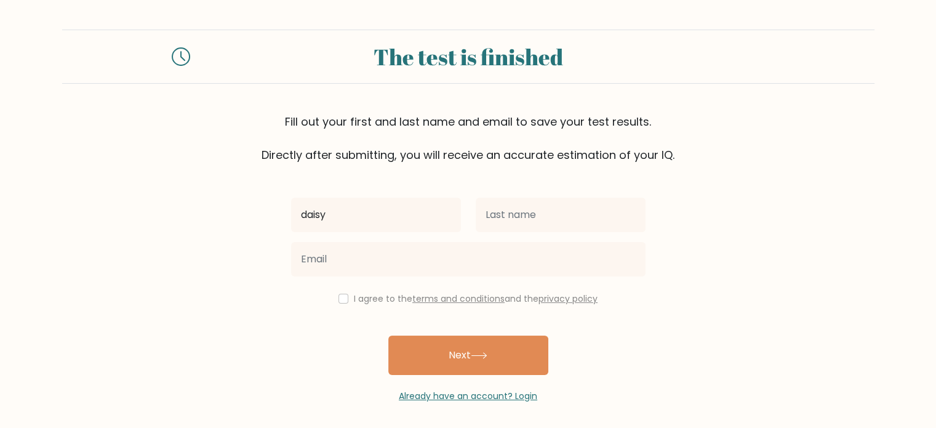
type input "daisy"
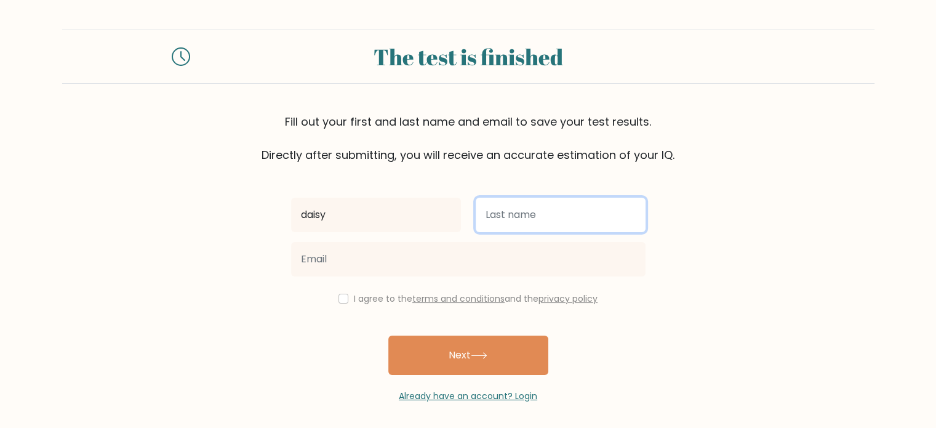
click at [509, 220] on input "text" at bounding box center [561, 215] width 170 height 34
type input "[PERSON_NAME]"
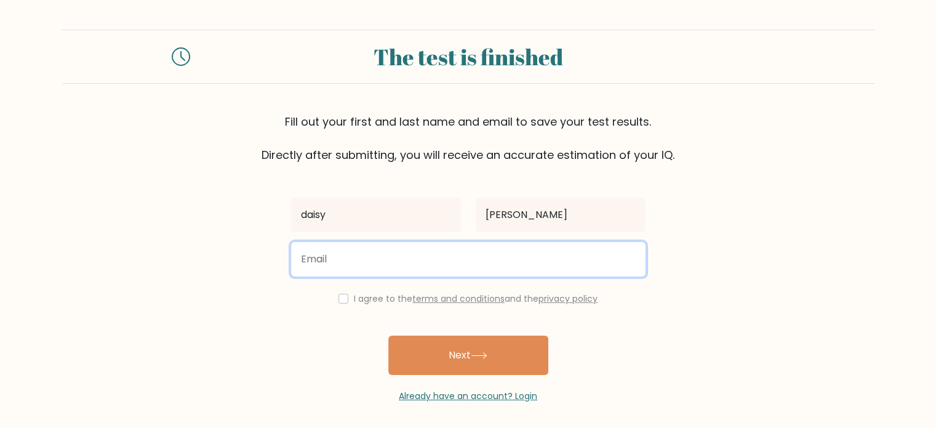
click at [395, 270] on input "email" at bounding box center [468, 259] width 355 height 34
type input "daisy.ibale.9@gmail.com"
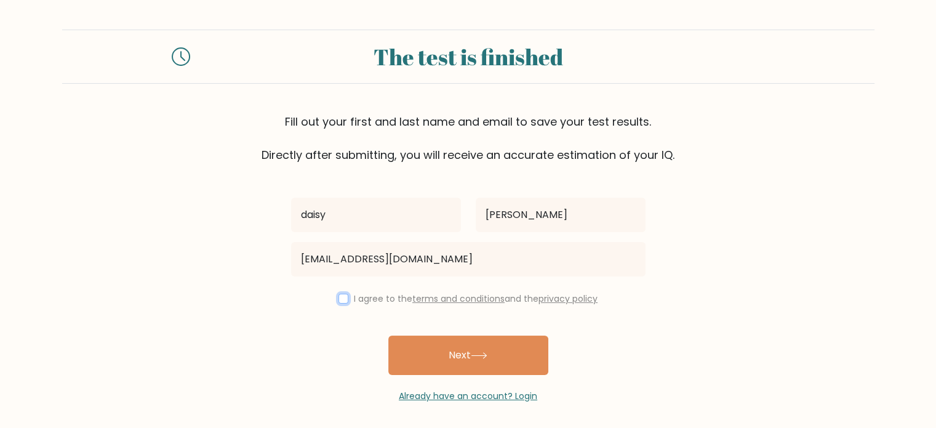
click at [339, 295] on input "checkbox" at bounding box center [344, 299] width 10 height 10
checkbox input "true"
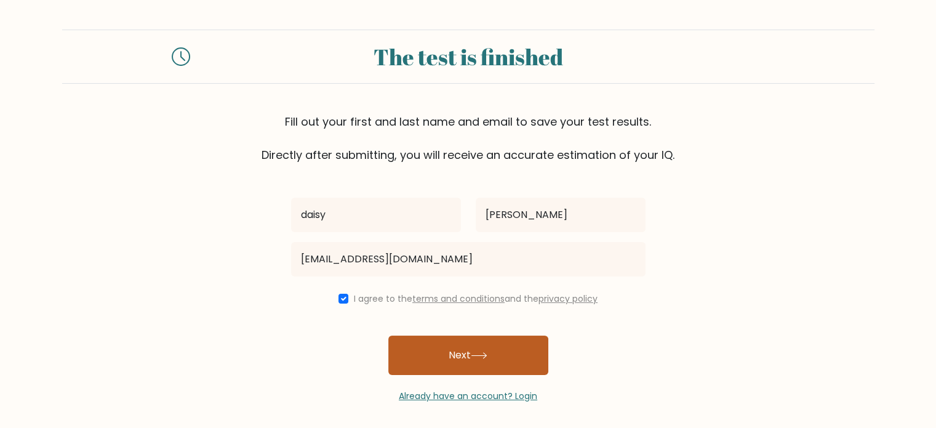
click at [467, 352] on button "Next" at bounding box center [468, 354] width 160 height 39
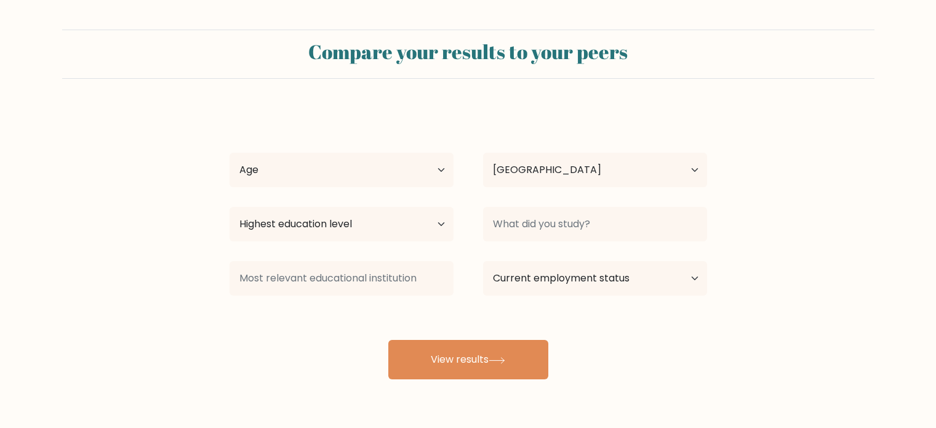
select select "PH"
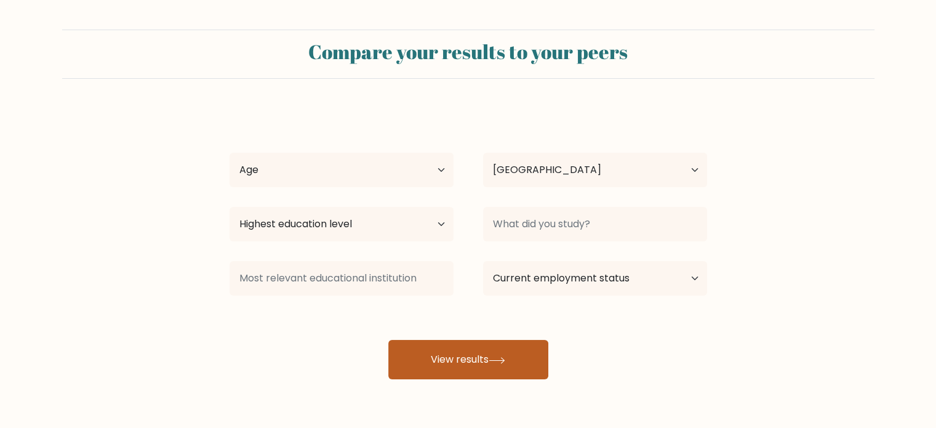
click at [462, 358] on button "View results" at bounding box center [468, 359] width 160 height 39
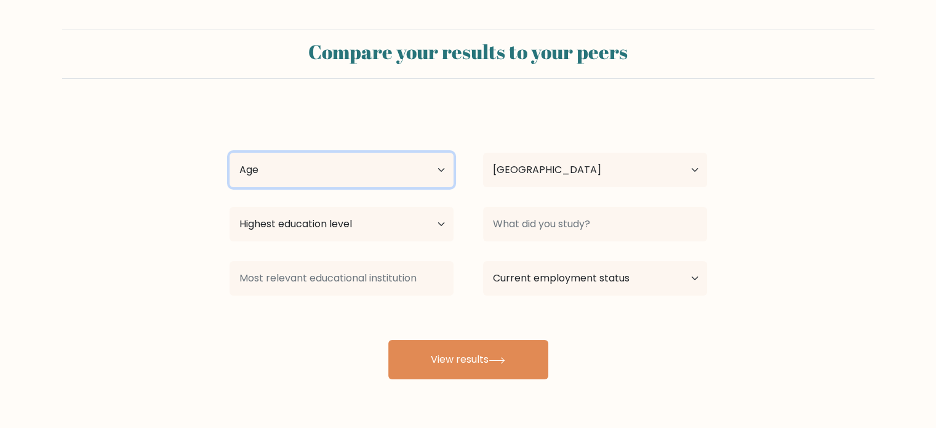
click at [406, 164] on select "Age Under [DEMOGRAPHIC_DATA] [DEMOGRAPHIC_DATA] [DEMOGRAPHIC_DATA] [DEMOGRAPHIC…" at bounding box center [342, 170] width 224 height 34
select select "25_34"
click at [230, 153] on select "Age Under [DEMOGRAPHIC_DATA] [DEMOGRAPHIC_DATA] [DEMOGRAPHIC_DATA] [DEMOGRAPHIC…" at bounding box center [342, 170] width 224 height 34
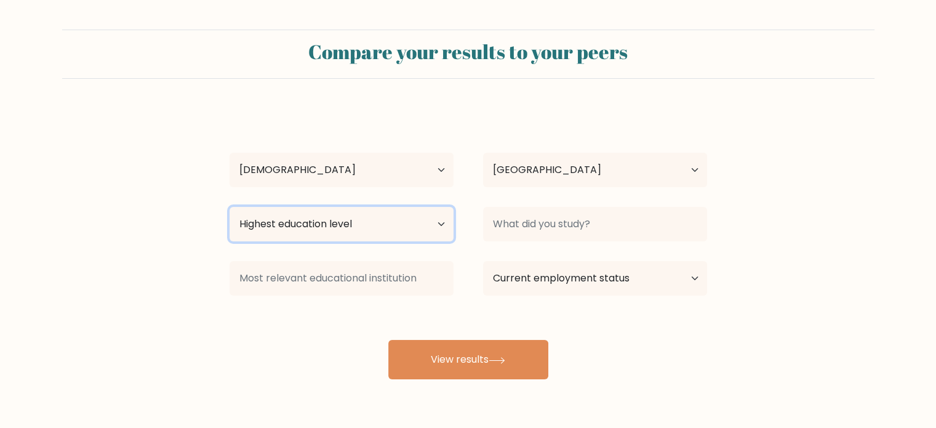
click at [357, 226] on select "Highest education level No schooling Primary Lower Secondary Upper Secondary Oc…" at bounding box center [342, 224] width 224 height 34
select select "bachelors_degree"
click at [230, 207] on select "Highest education level No schooling Primary Lower Secondary Upper Secondary Oc…" at bounding box center [342, 224] width 224 height 34
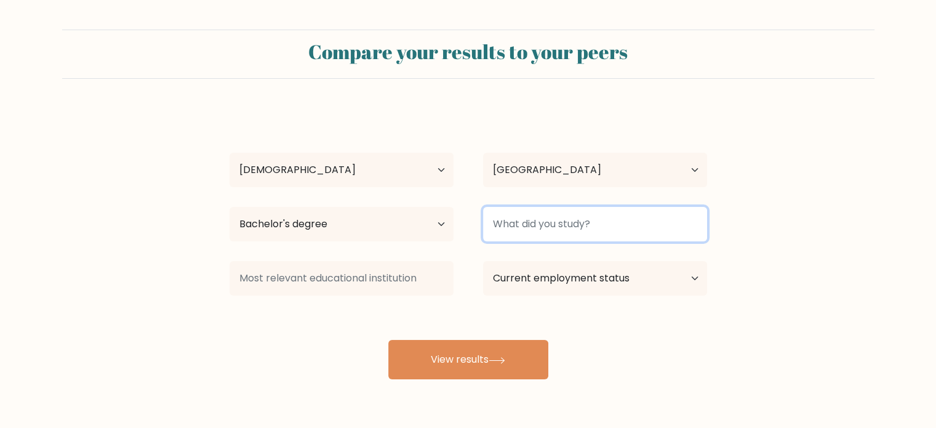
click at [574, 223] on input at bounding box center [595, 224] width 224 height 34
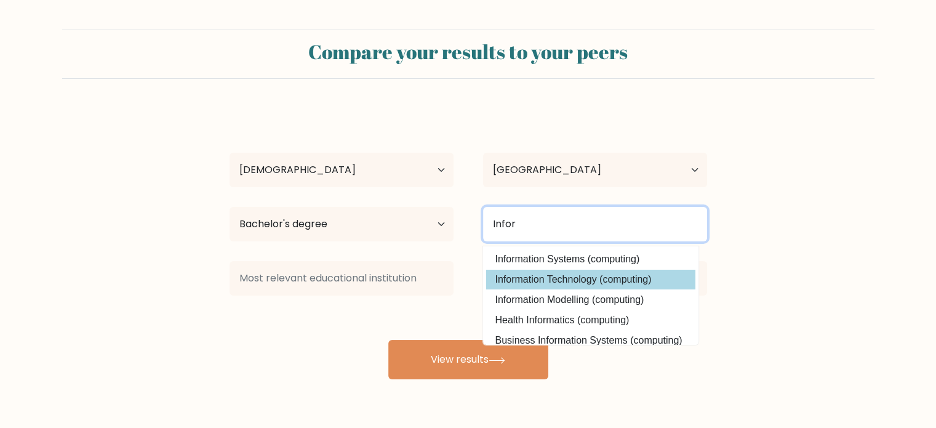
type input "Infor"
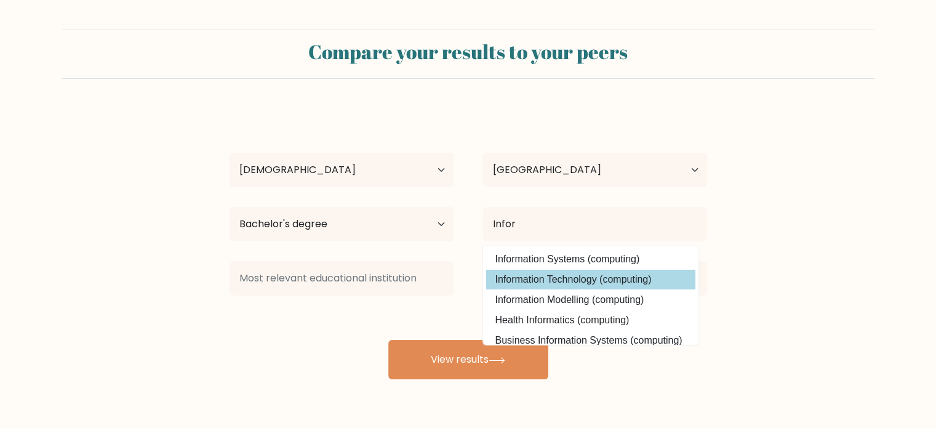
click at [553, 283] on div "[PERSON_NAME] Age Under [DEMOGRAPHIC_DATA] [DEMOGRAPHIC_DATA] [DEMOGRAPHIC_DATA…" at bounding box center [468, 243] width 492 height 271
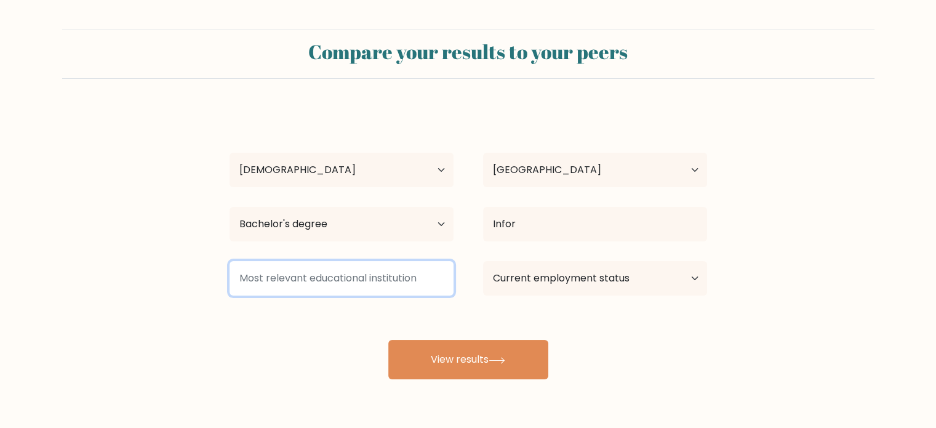
click at [360, 278] on input at bounding box center [342, 278] width 224 height 34
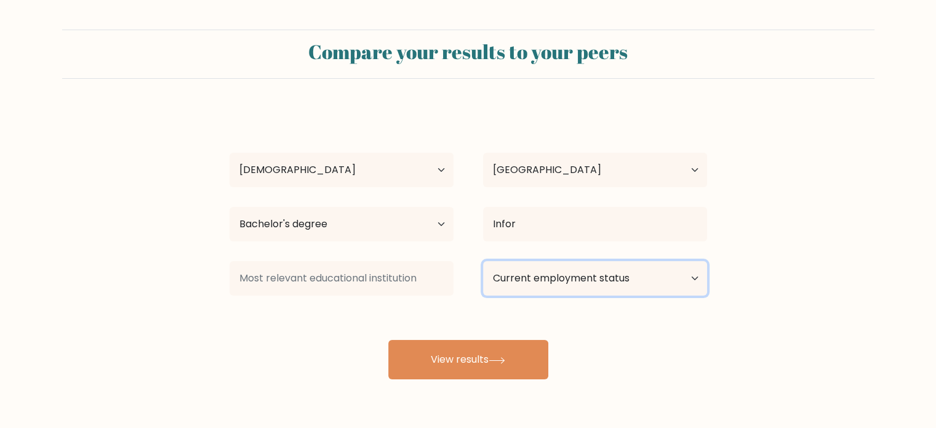
click at [529, 277] on select "Current employment status Employed Student Retired Other / prefer not to answer" at bounding box center [595, 278] width 224 height 34
select select "other"
click at [483, 261] on select "Current employment status Employed Student Retired Other / prefer not to answer" at bounding box center [595, 278] width 224 height 34
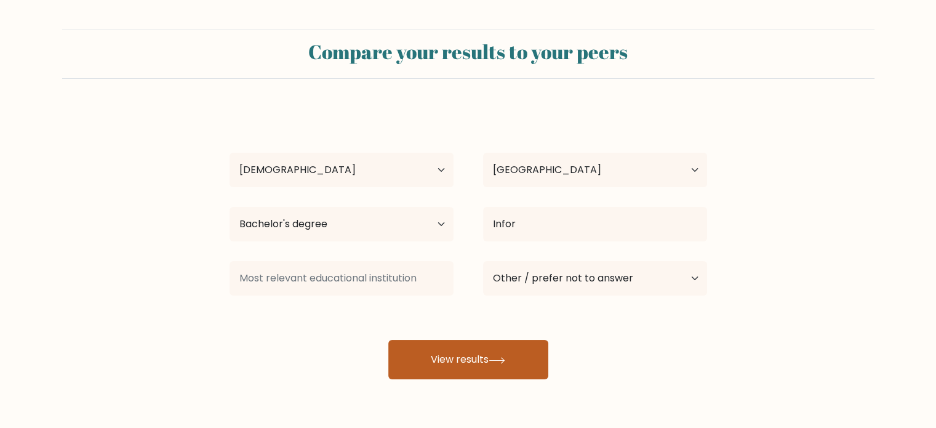
click at [475, 358] on button "View results" at bounding box center [468, 359] width 160 height 39
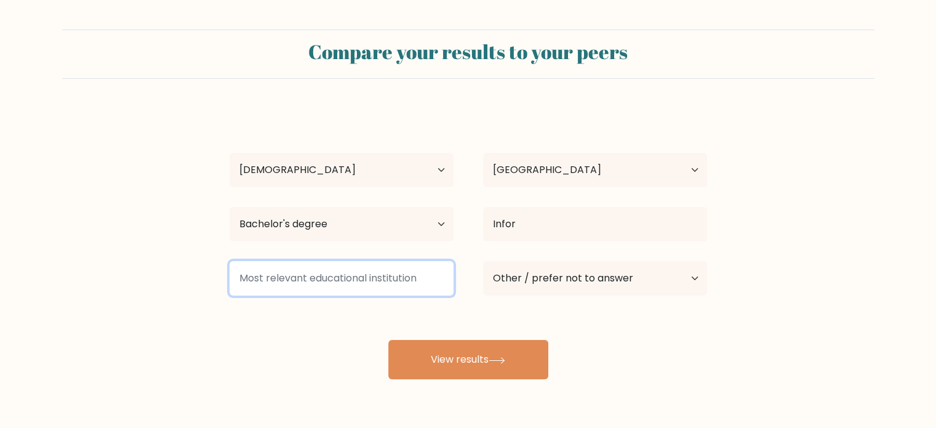
click at [404, 284] on input at bounding box center [342, 278] width 224 height 34
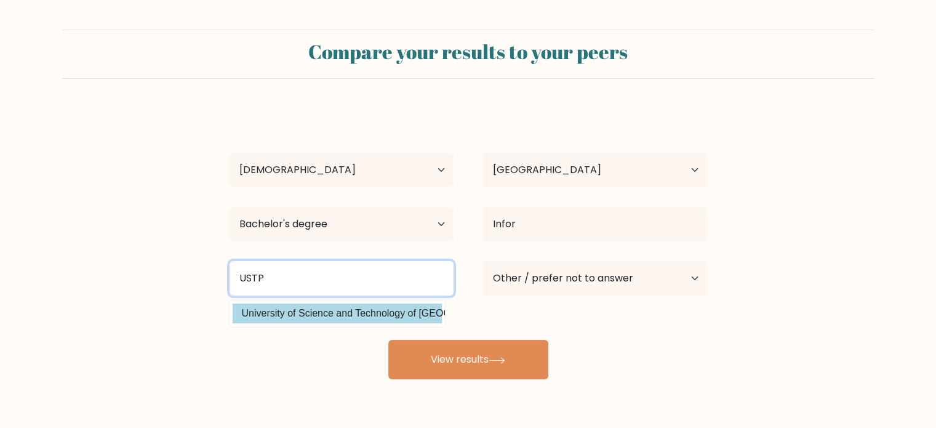
type input "USTP"
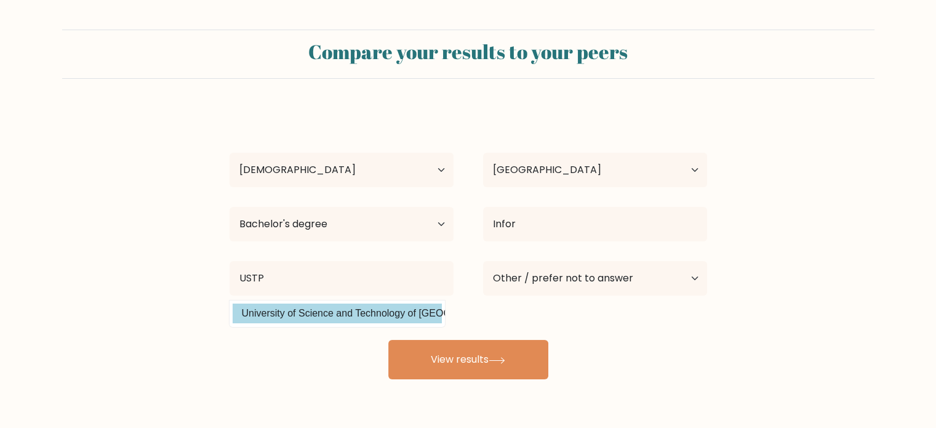
click at [389, 316] on div "daisy paden Age Under 18 years old 18-24 years old 25-34 years old 35-44 years …" at bounding box center [468, 243] width 492 height 271
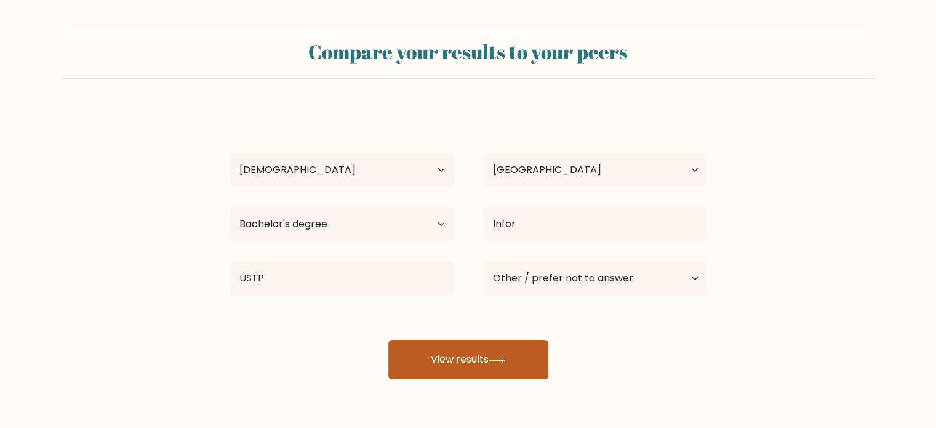
click at [441, 353] on button "View results" at bounding box center [468, 359] width 160 height 39
